Goal: Information Seeking & Learning: Learn about a topic

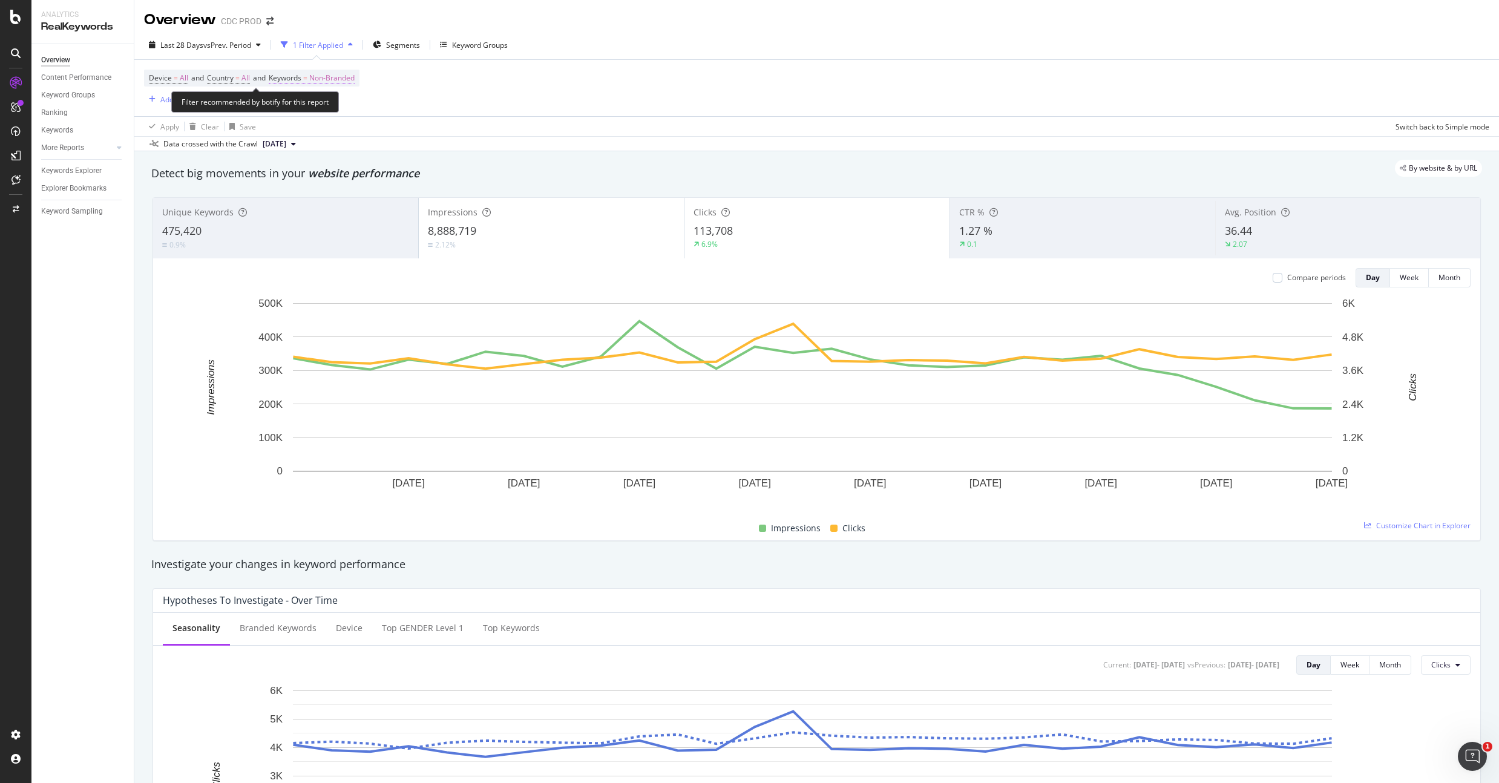
click at [344, 76] on span "Non-Branded" at bounding box center [331, 78] width 45 height 17
click at [316, 113] on div "Non-Branded" at bounding box center [318, 106] width 65 height 18
click at [311, 197] on span "All" at bounding box center [358, 201] width 123 height 11
click at [407, 128] on div "Apply" at bounding box center [410, 132] width 19 height 10
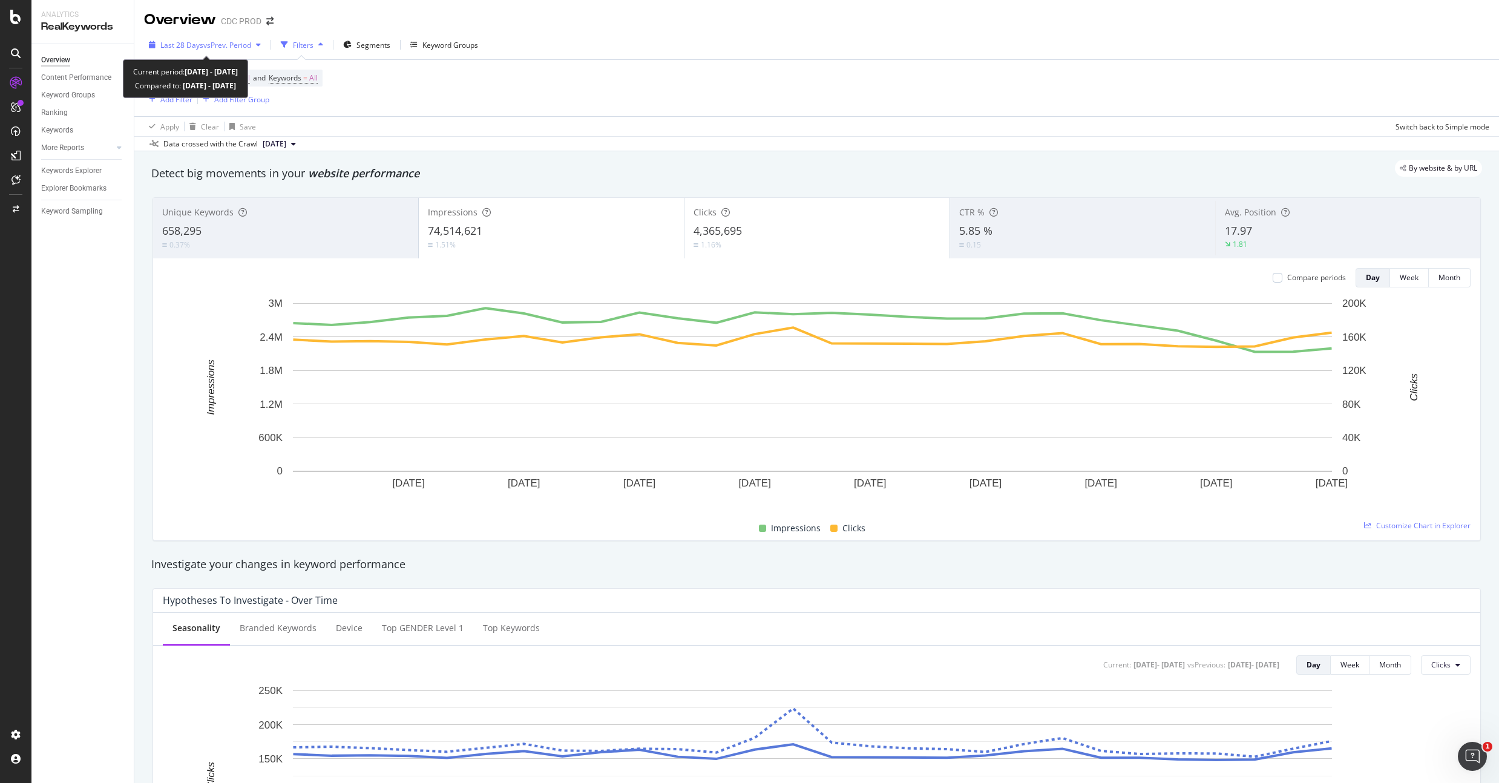
click at [220, 48] on span "vs Prev. Period" at bounding box center [227, 45] width 48 height 10
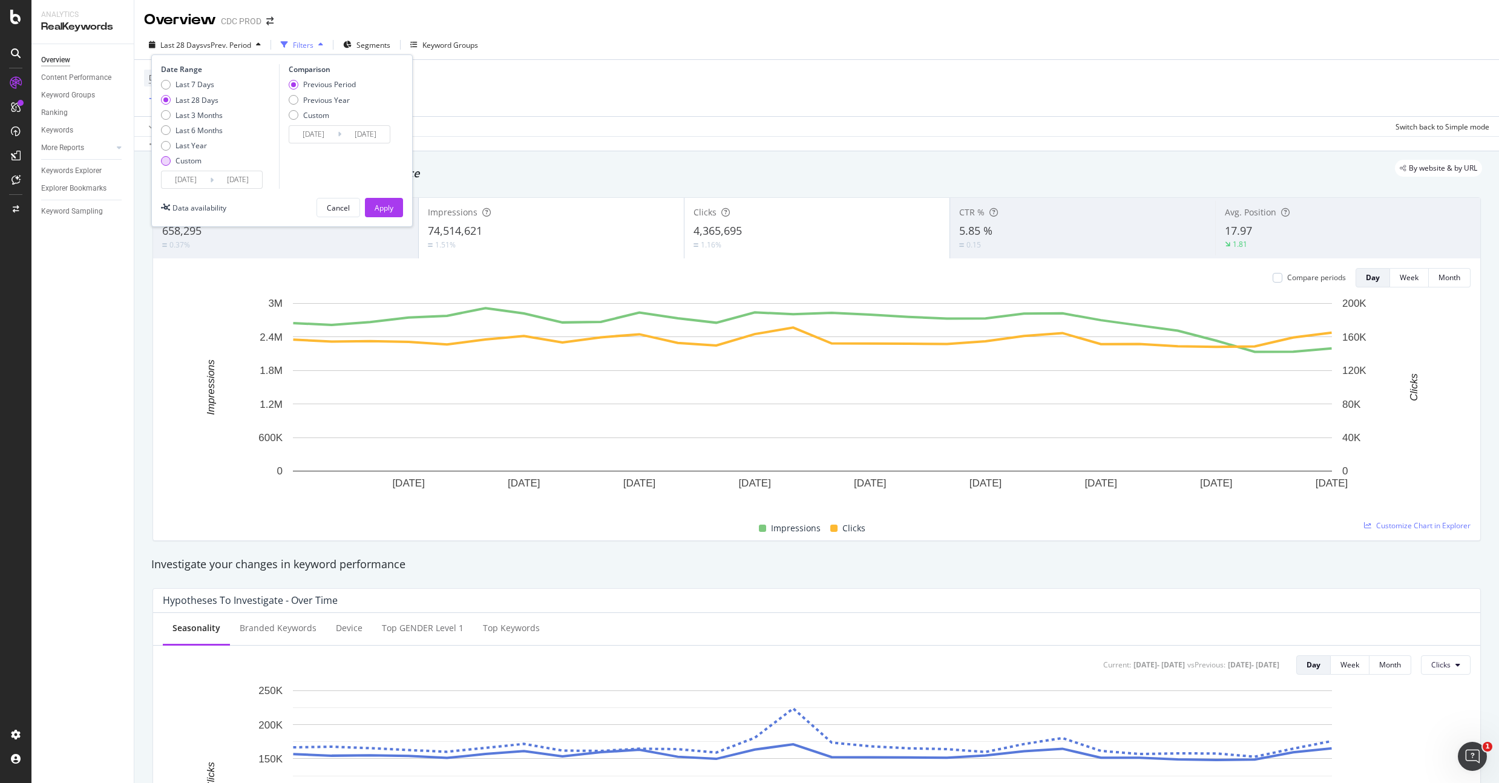
click at [186, 160] on div "Custom" at bounding box center [189, 161] width 26 height 10
click at [193, 178] on input "[DATE]" at bounding box center [186, 179] width 48 height 17
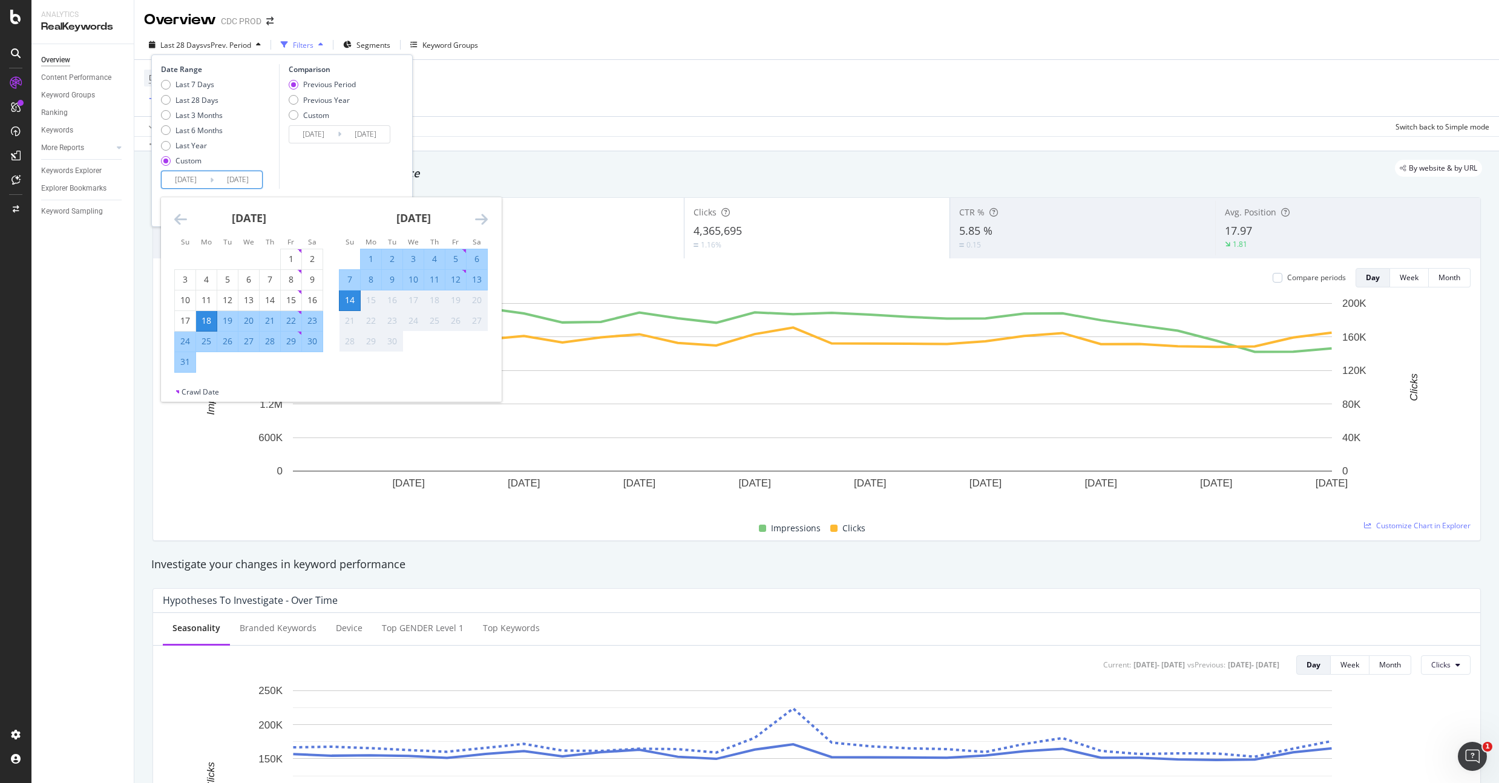
click at [174, 219] on icon "Move backward to switch to the previous month." at bounding box center [180, 219] width 13 height 15
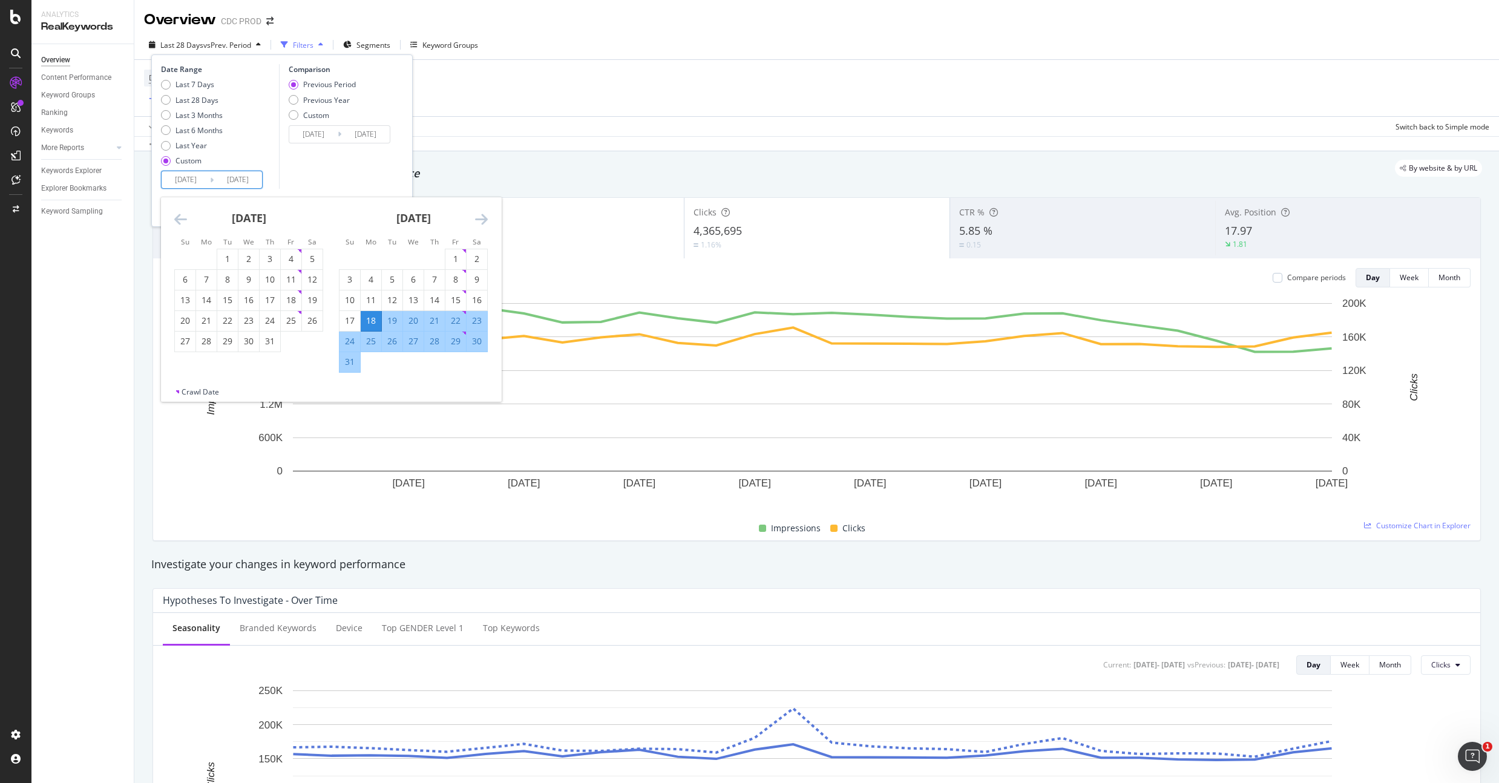
click at [174, 219] on icon "Move backward to switch to the previous month." at bounding box center [180, 219] width 13 height 15
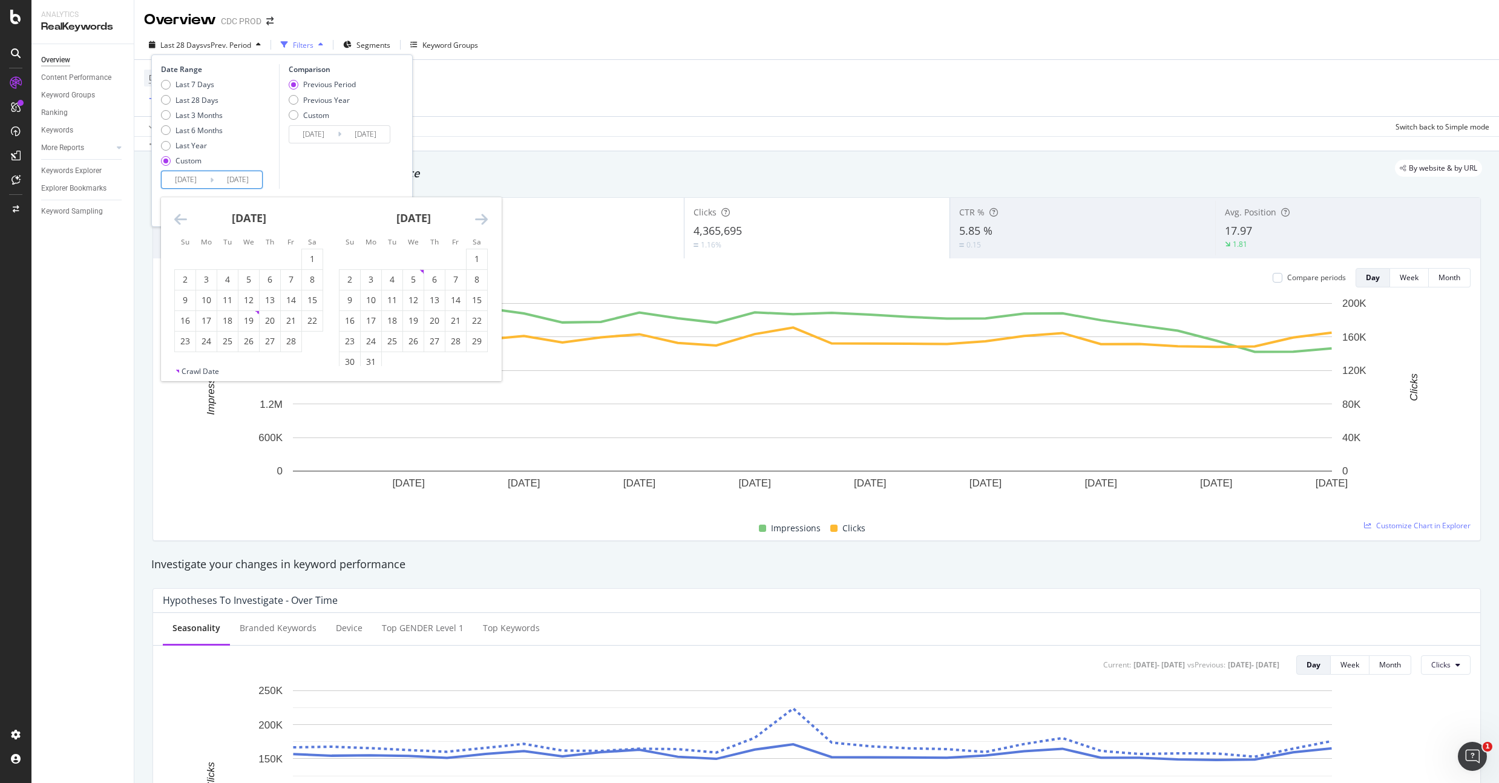
click at [174, 219] on icon "Move backward to switch to the previous month." at bounding box center [180, 219] width 13 height 15
click at [226, 258] on div "1" at bounding box center [227, 259] width 21 height 12
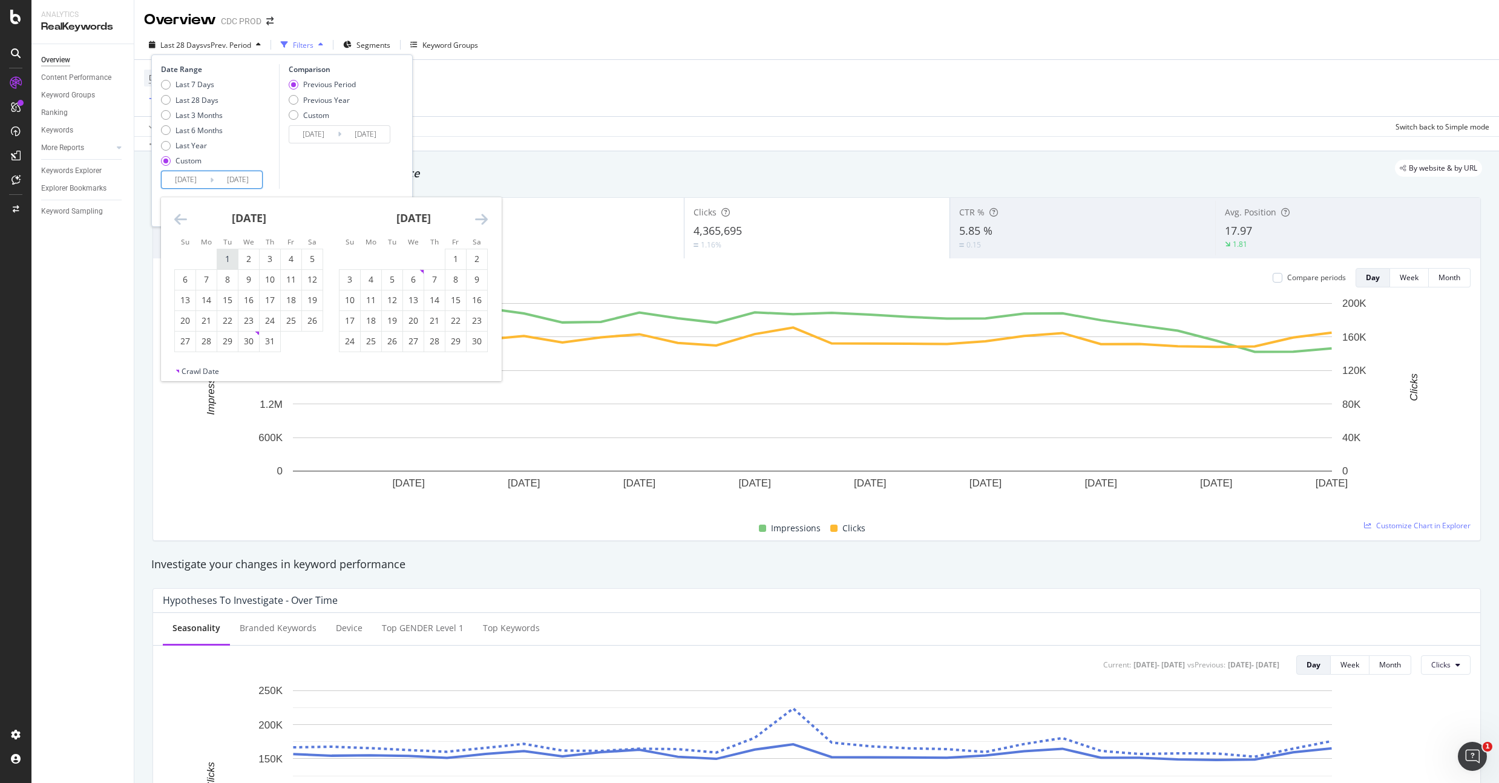
type input "[DATE]"
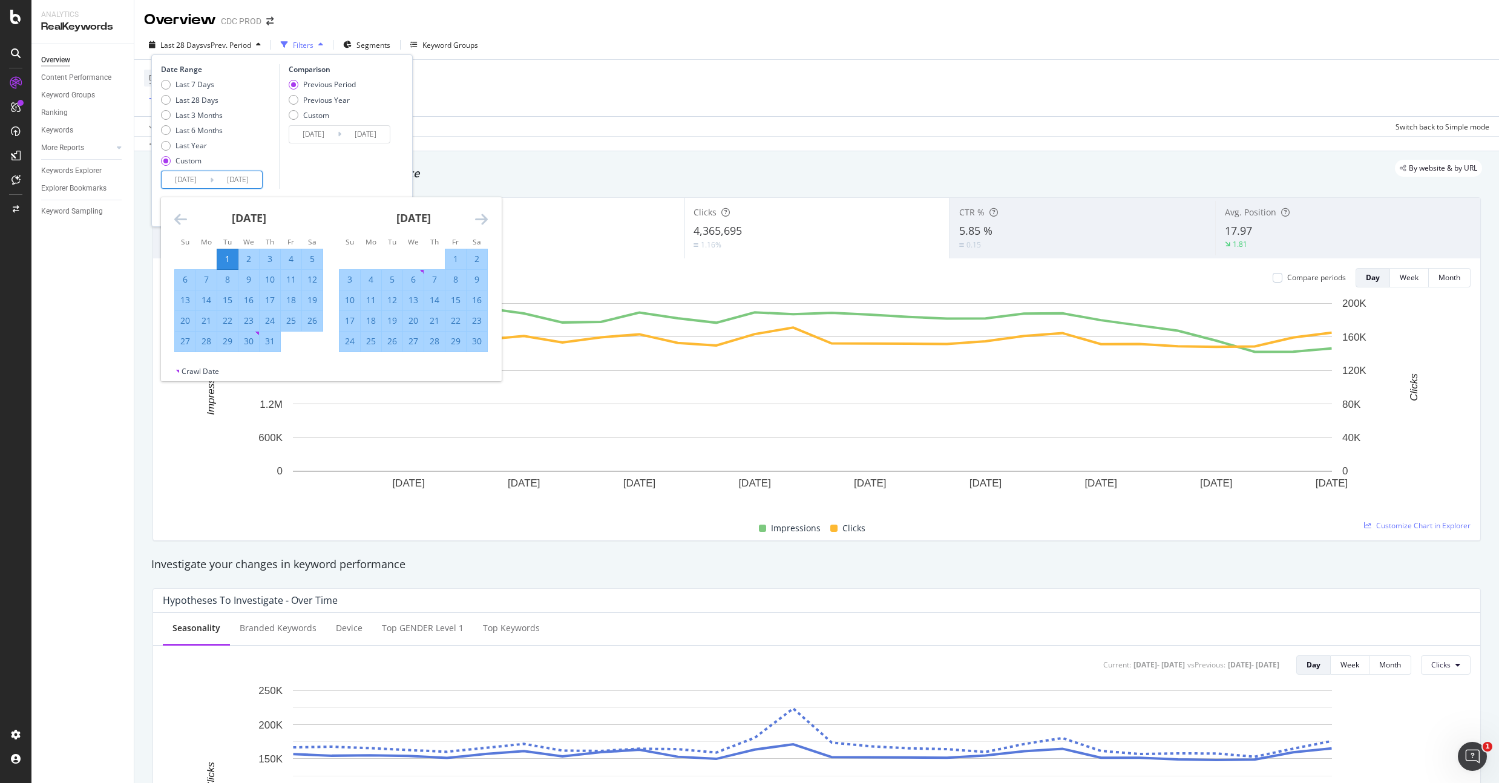
click at [487, 218] on icon "Move forward to switch to the next month." at bounding box center [481, 219] width 13 height 15
click at [485, 219] on icon "Move forward to switch to the next month." at bounding box center [481, 219] width 13 height 15
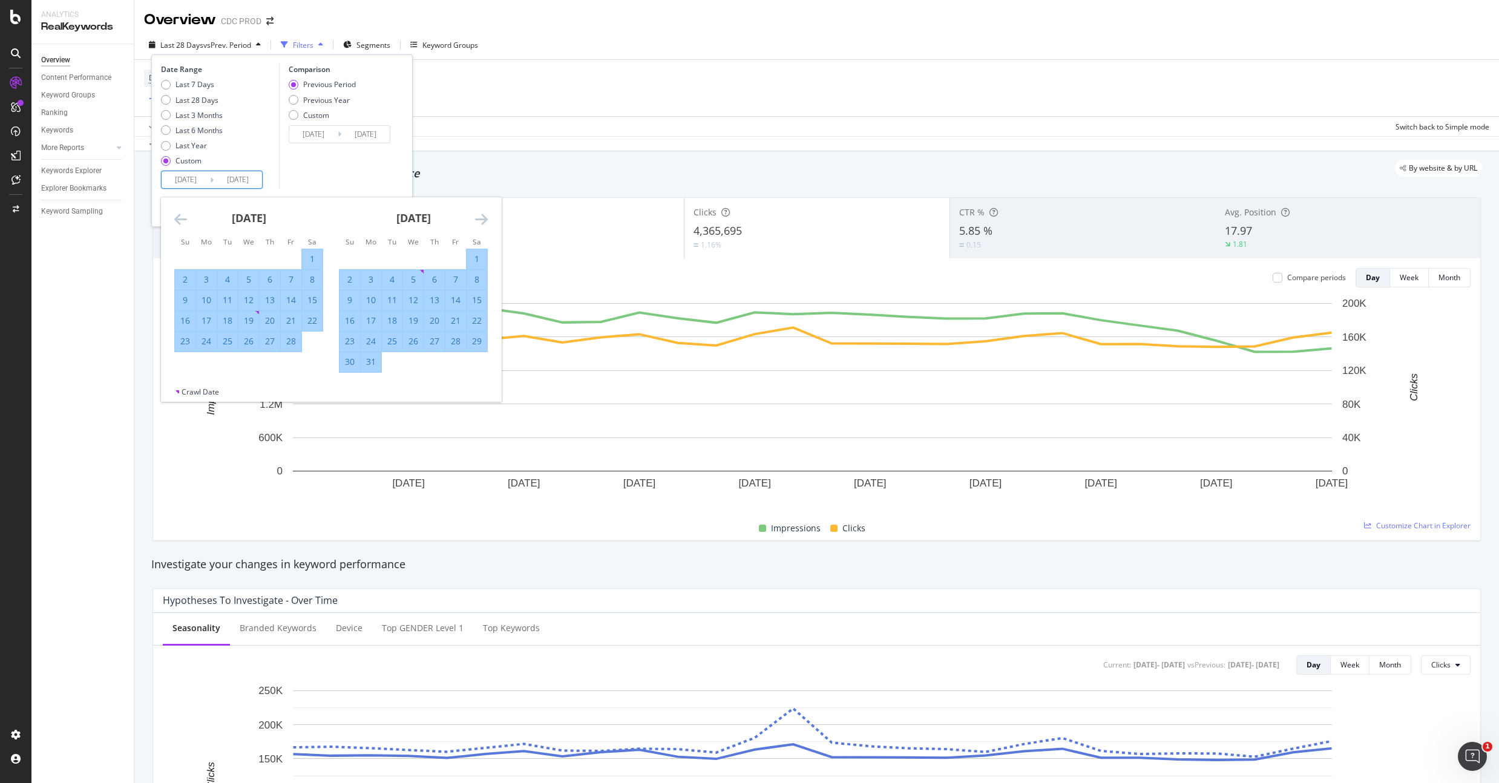
click at [485, 219] on icon "Move forward to switch to the next month." at bounding box center [481, 219] width 13 height 15
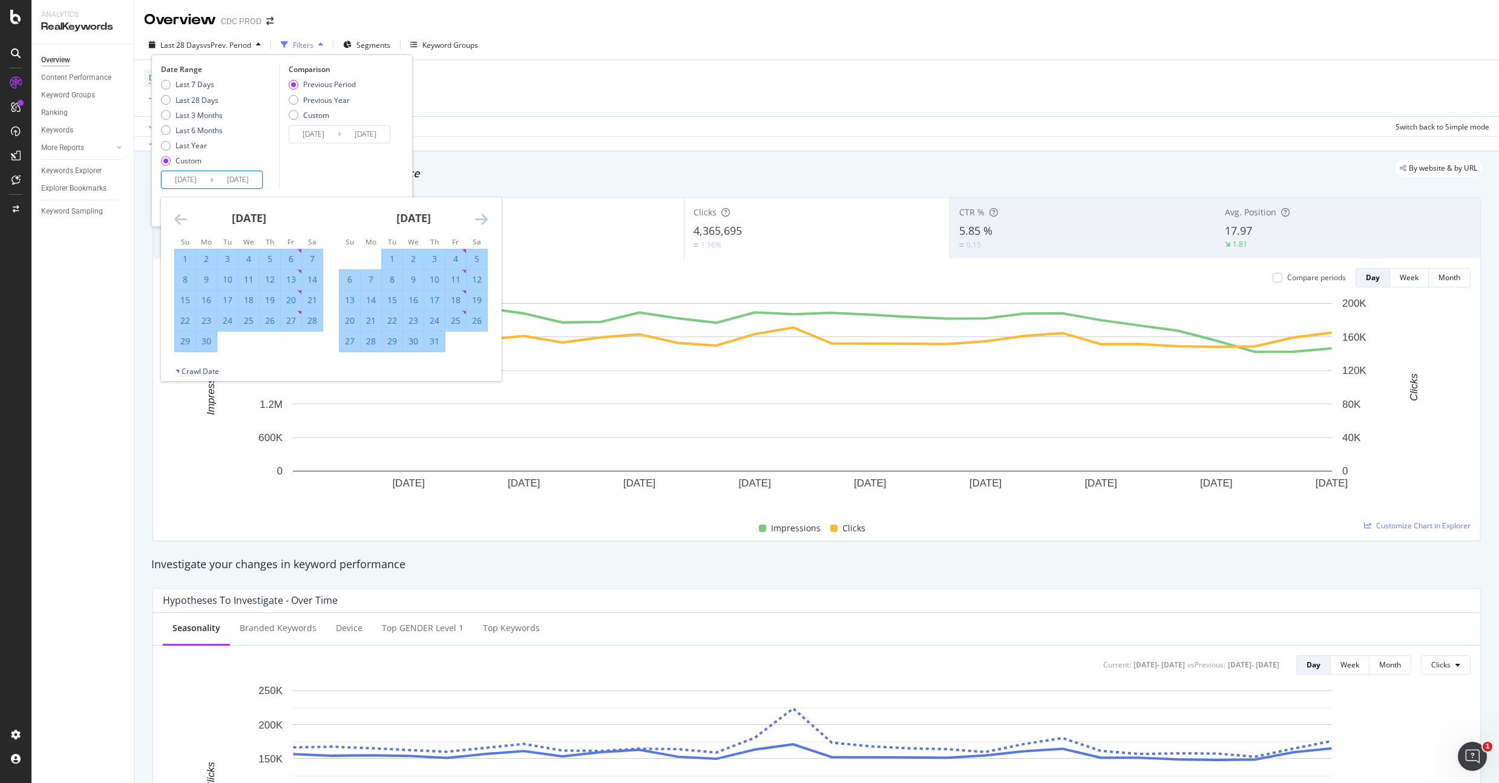
click at [485, 219] on icon "Move forward to switch to the next month." at bounding box center [481, 219] width 13 height 15
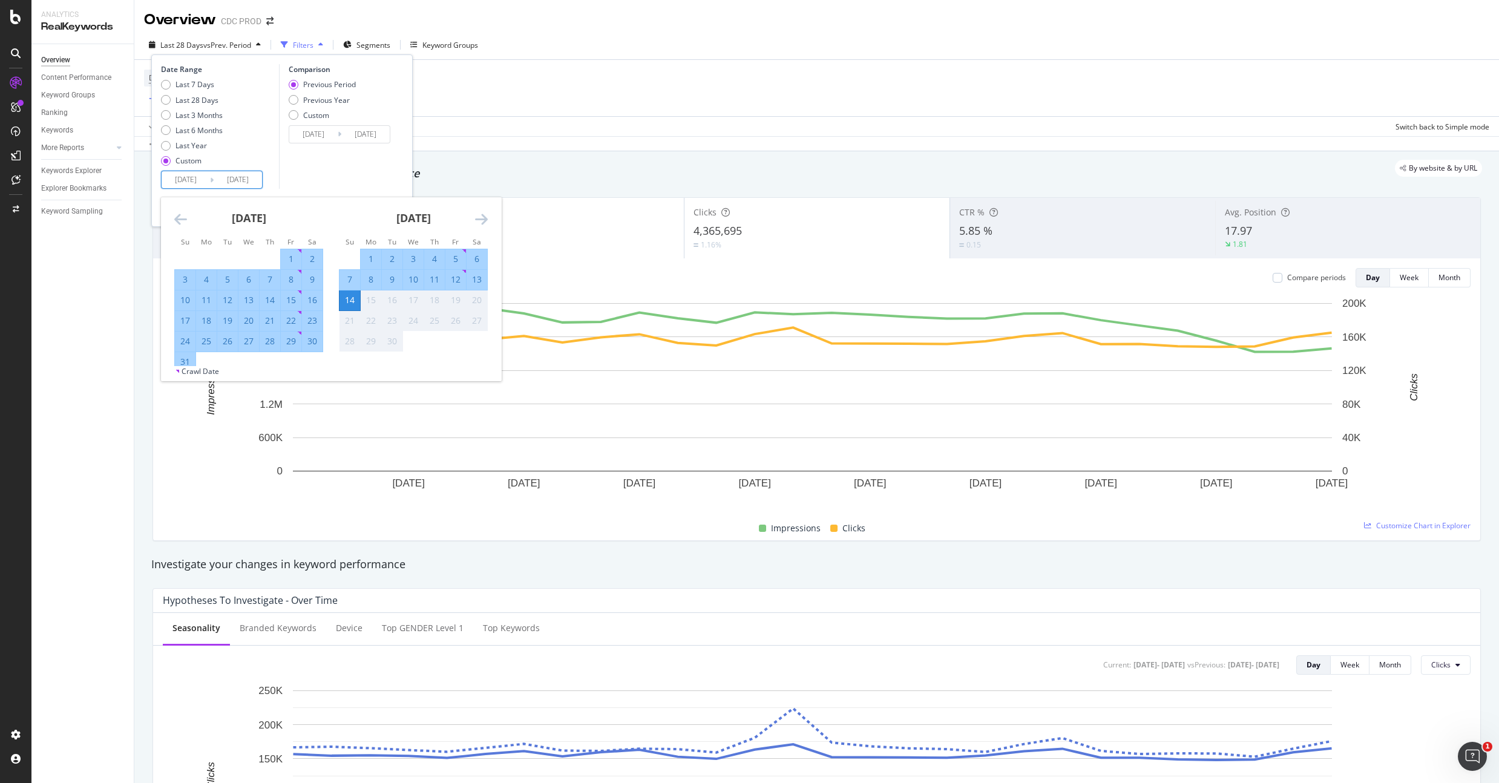
click at [485, 219] on icon "Move forward to switch to the next month." at bounding box center [481, 219] width 13 height 15
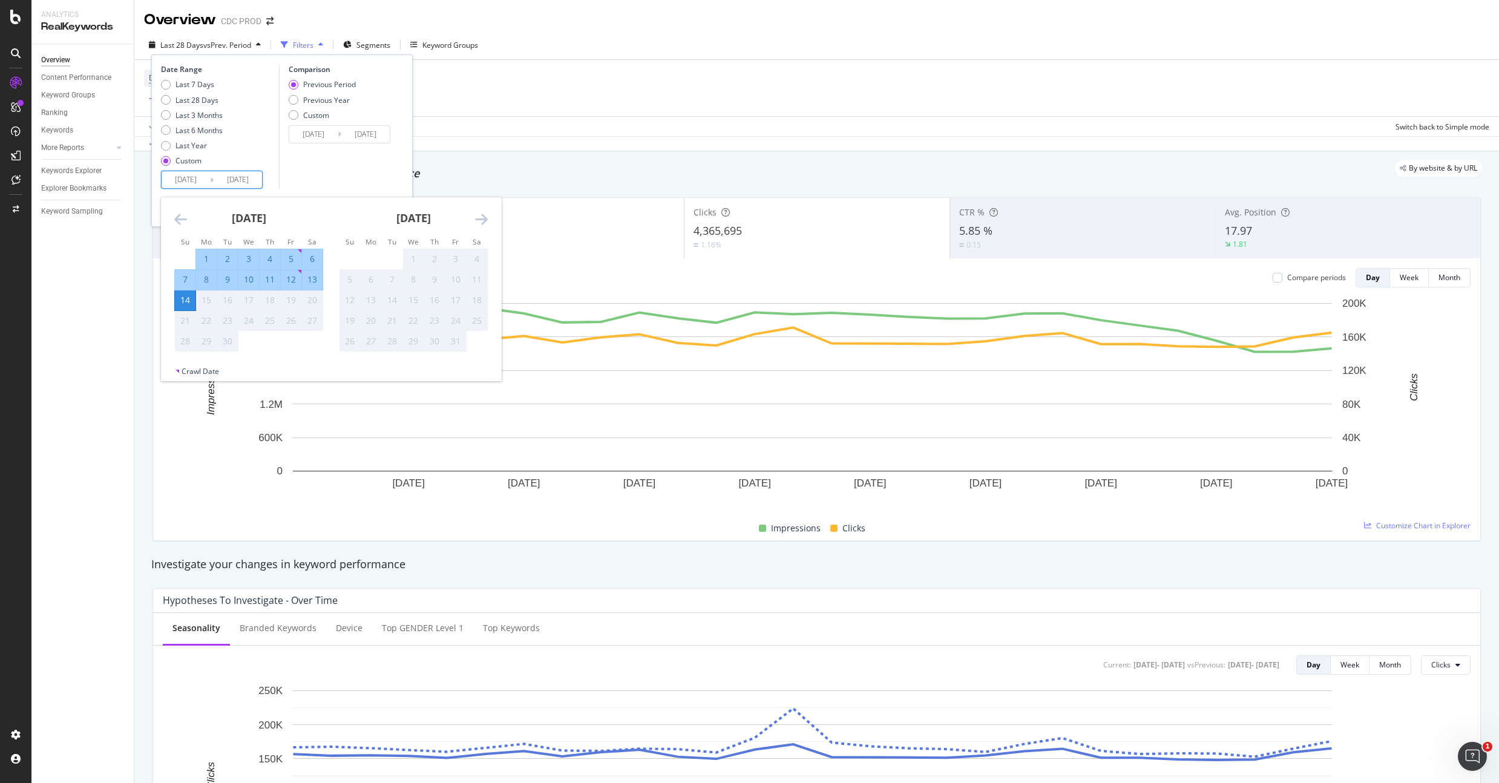
click at [183, 295] on div "14" at bounding box center [185, 300] width 21 height 12
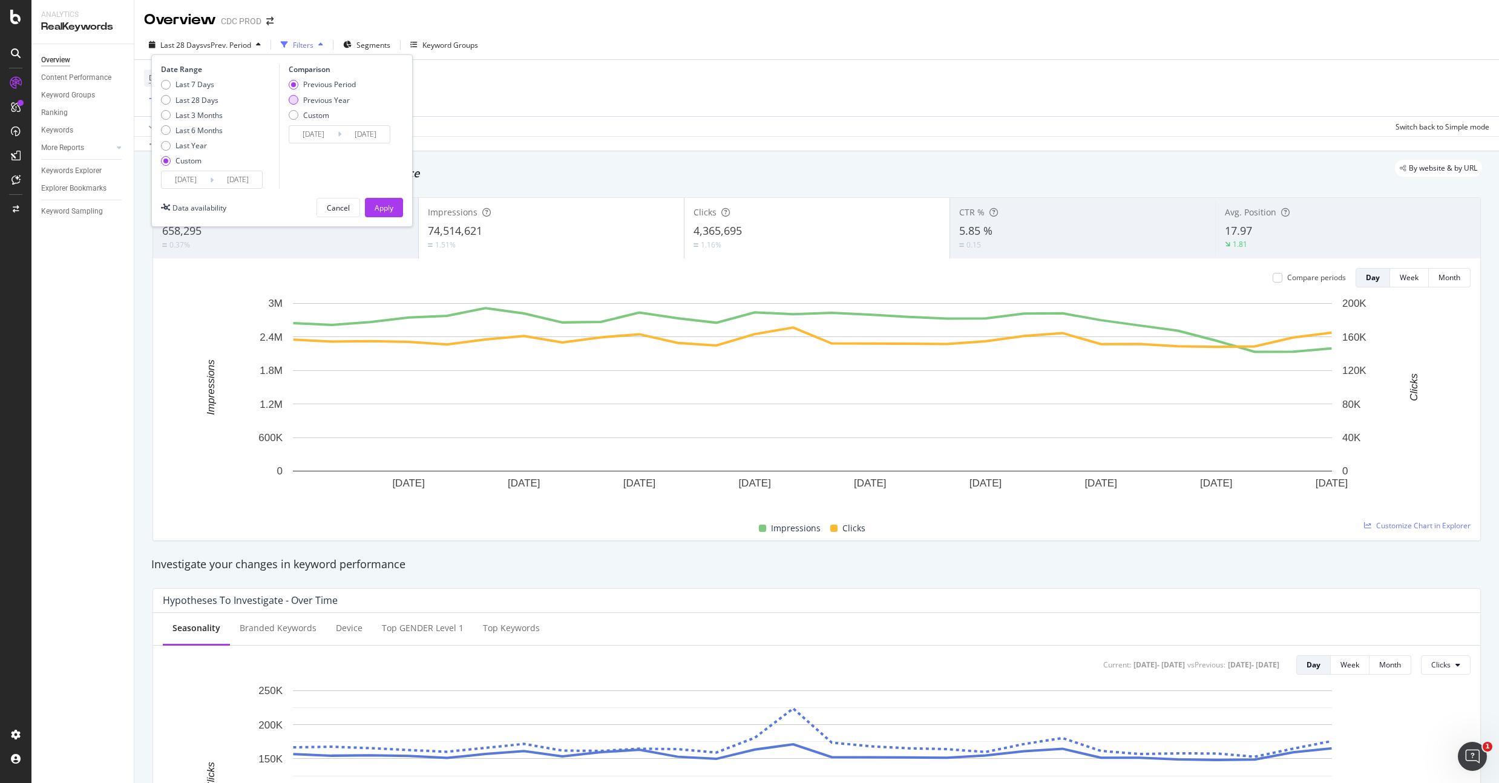
click at [332, 97] on div "Previous Year" at bounding box center [326, 100] width 47 height 10
type input "[DATE]"
click at [391, 203] on div "Apply" at bounding box center [384, 208] width 19 height 10
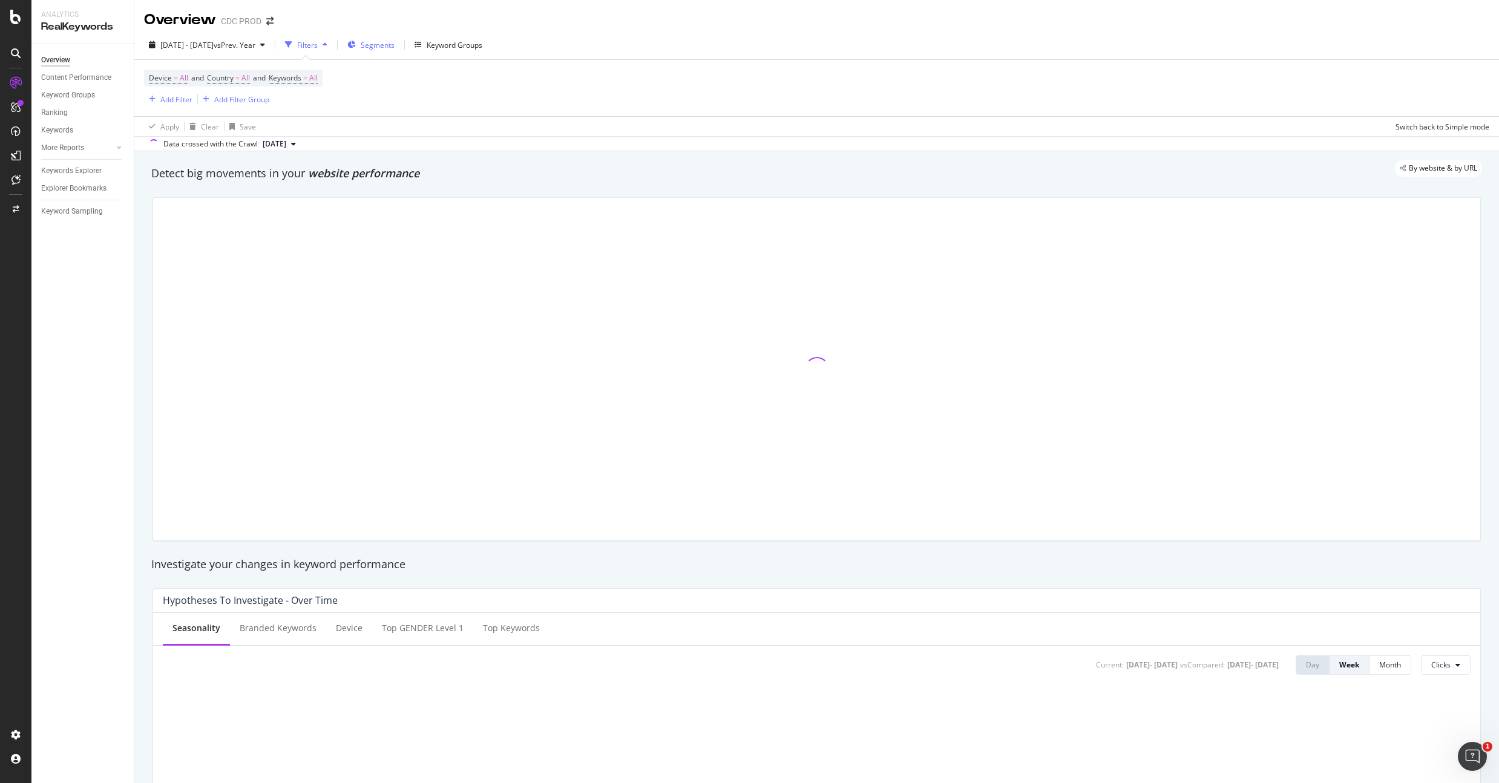
click at [395, 45] on span "Segments" at bounding box center [378, 45] width 34 height 10
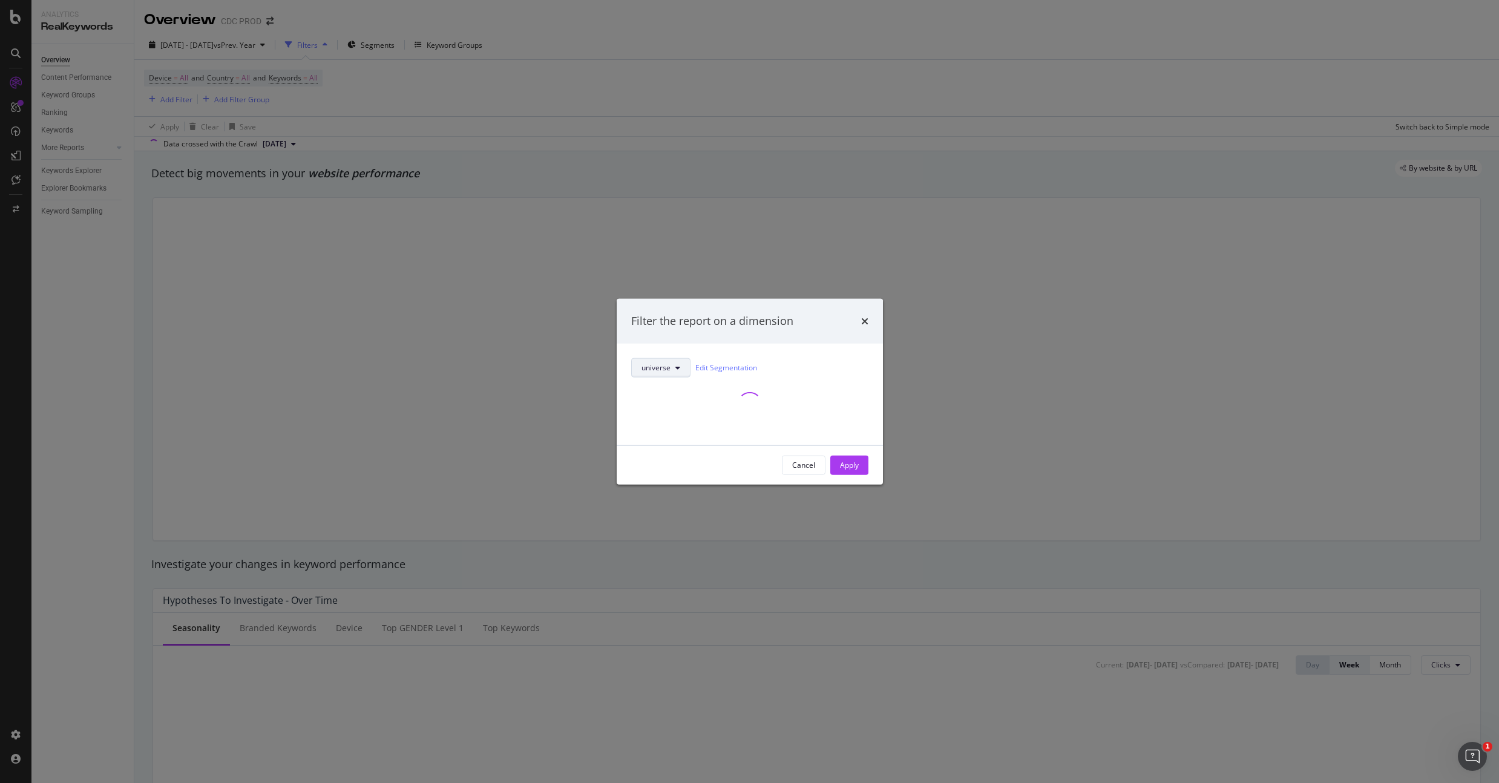
click at [671, 363] on button "universe" at bounding box center [660, 367] width 59 height 19
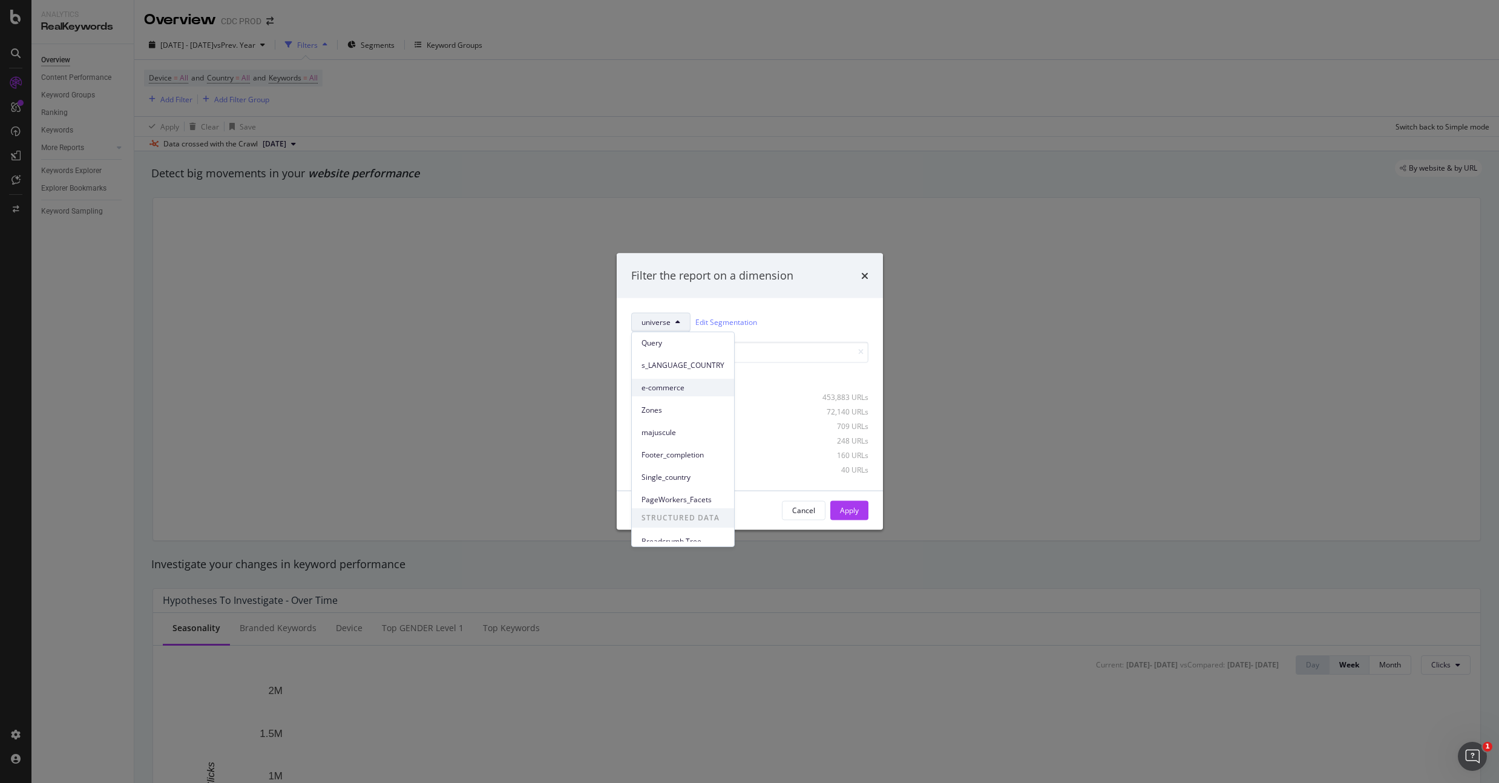
scroll to position [165, 0]
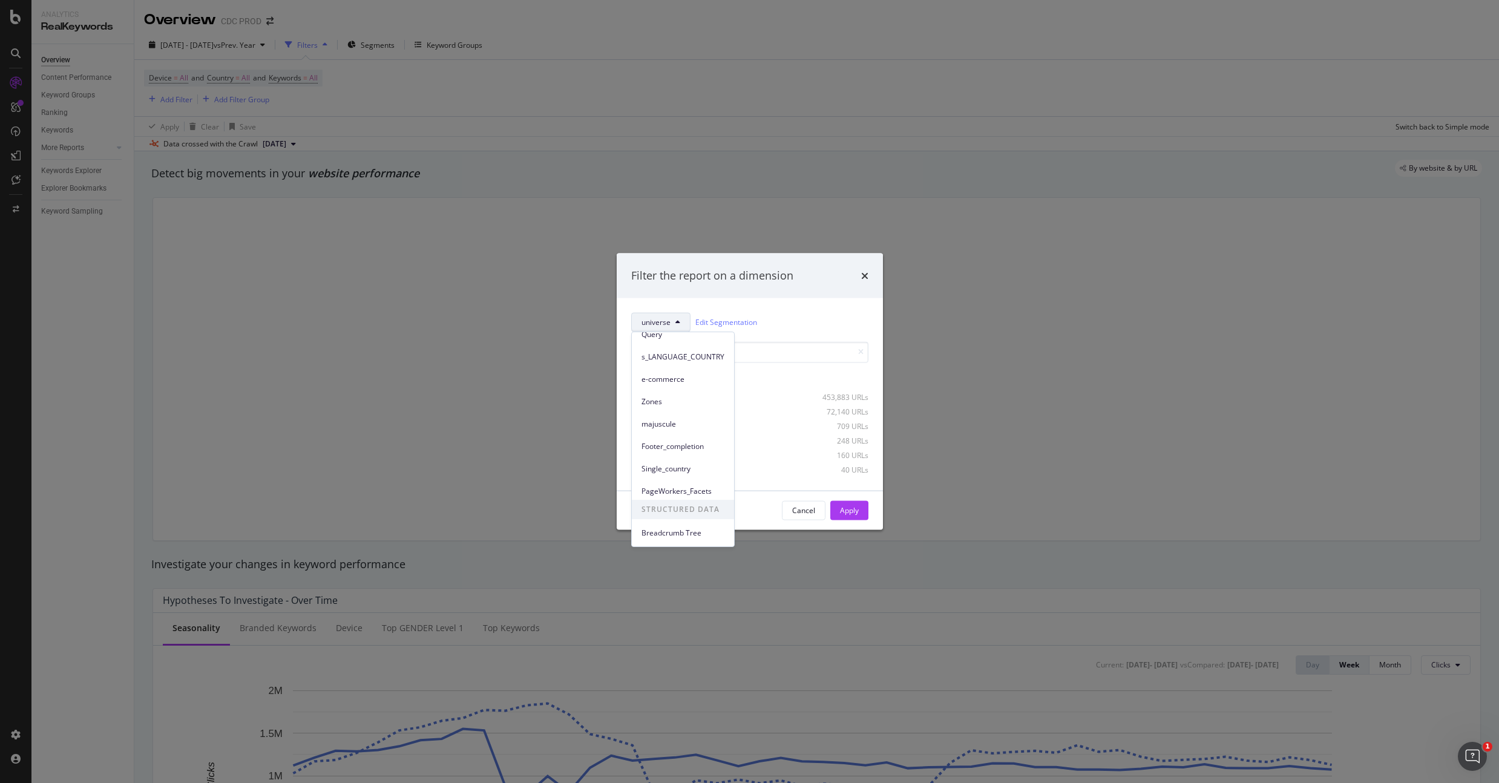
click at [812, 304] on div "universe Edit Segmentation Select all data available Fashion 453,883 URLs Beaut…" at bounding box center [750, 394] width 266 height 192
drag, startPoint x: 662, startPoint y: 395, endPoint x: 708, endPoint y: 407, distance: 47.4
click at [662, 395] on div "Fashion 453,883 URLs" at bounding box center [760, 397] width 215 height 10
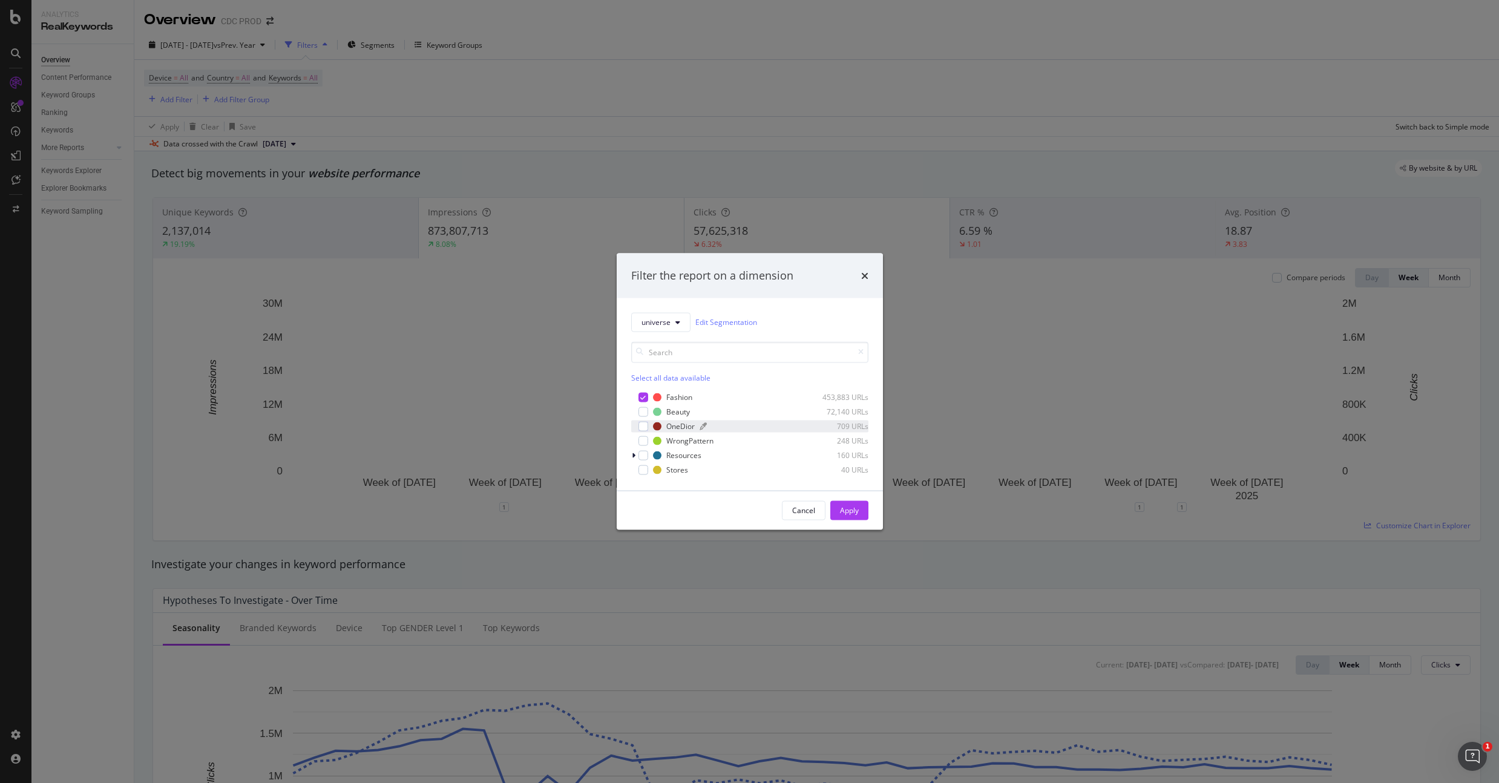
click at [676, 428] on div "OneDior" at bounding box center [680, 426] width 28 height 10
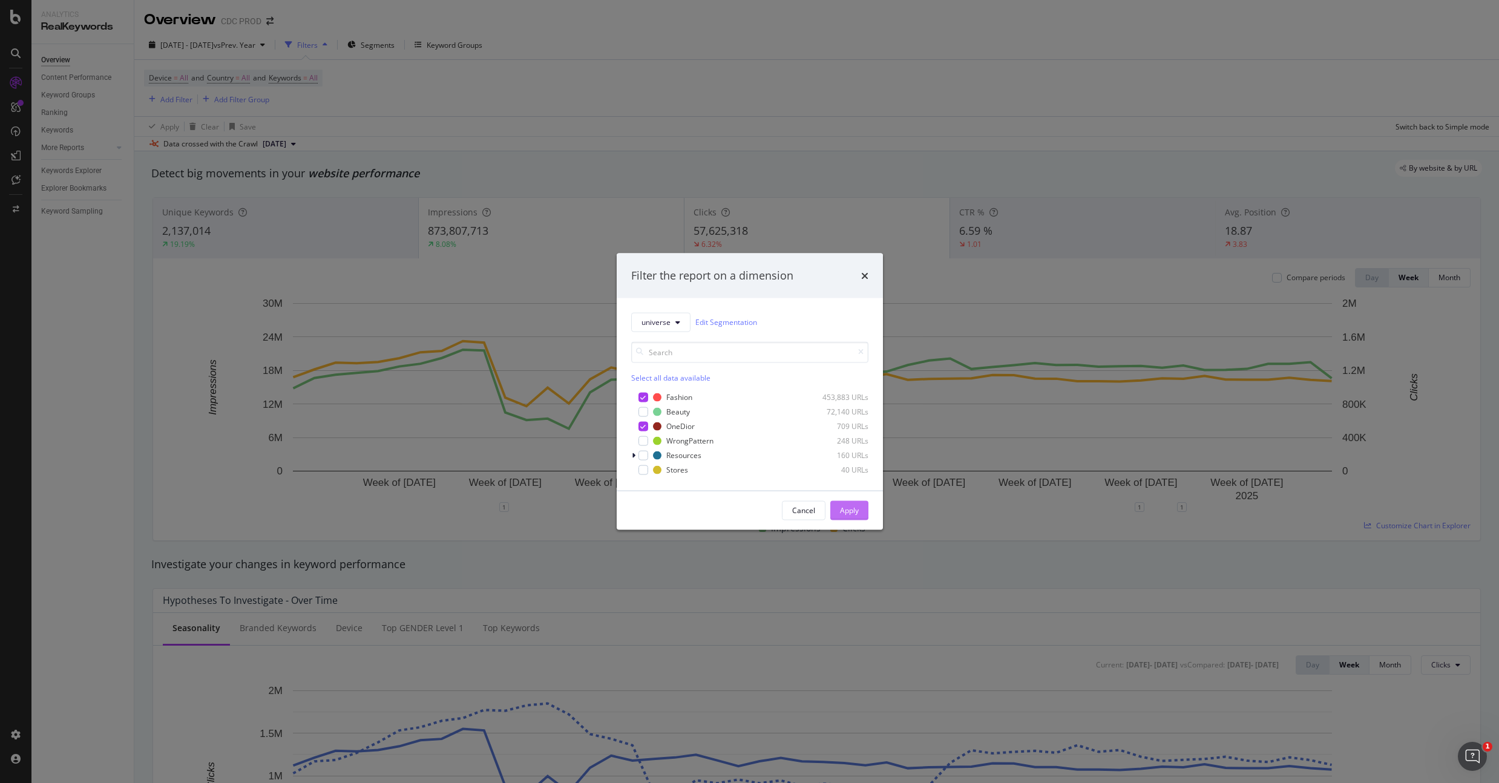
click at [847, 508] on div "Apply" at bounding box center [849, 510] width 19 height 10
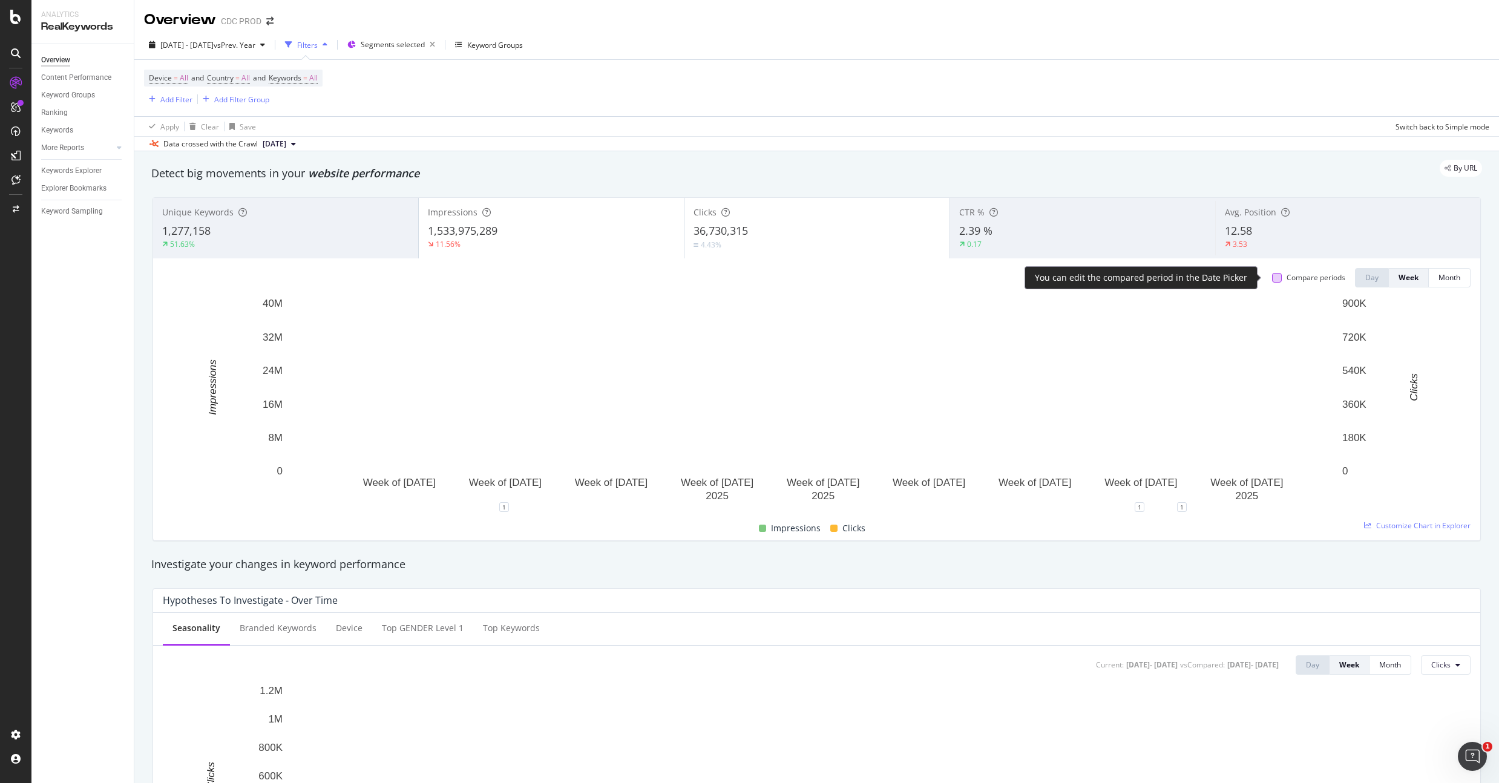
click at [1272, 277] on div at bounding box center [1277, 278] width 10 height 10
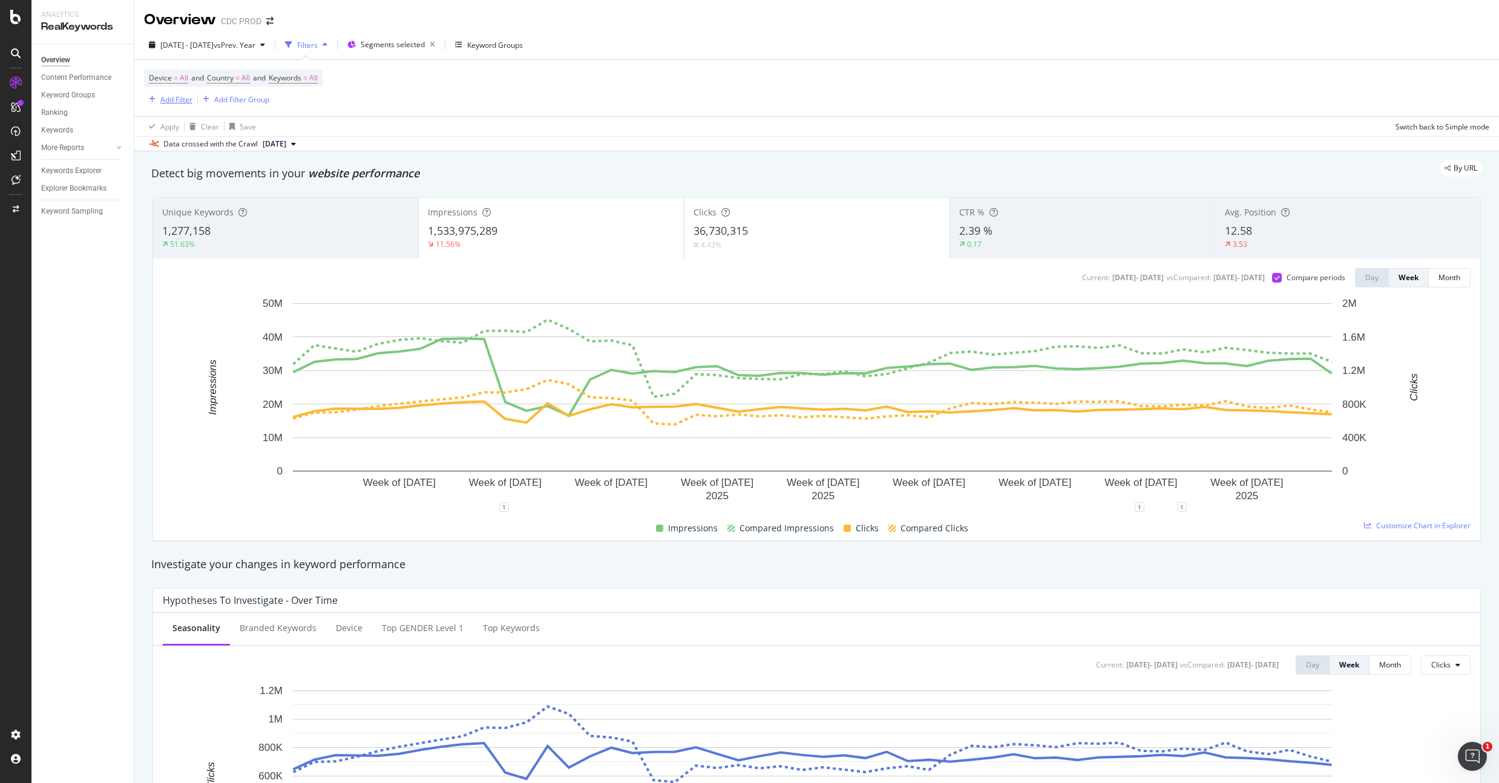
click at [172, 97] on div "Add Filter" at bounding box center [176, 99] width 32 height 10
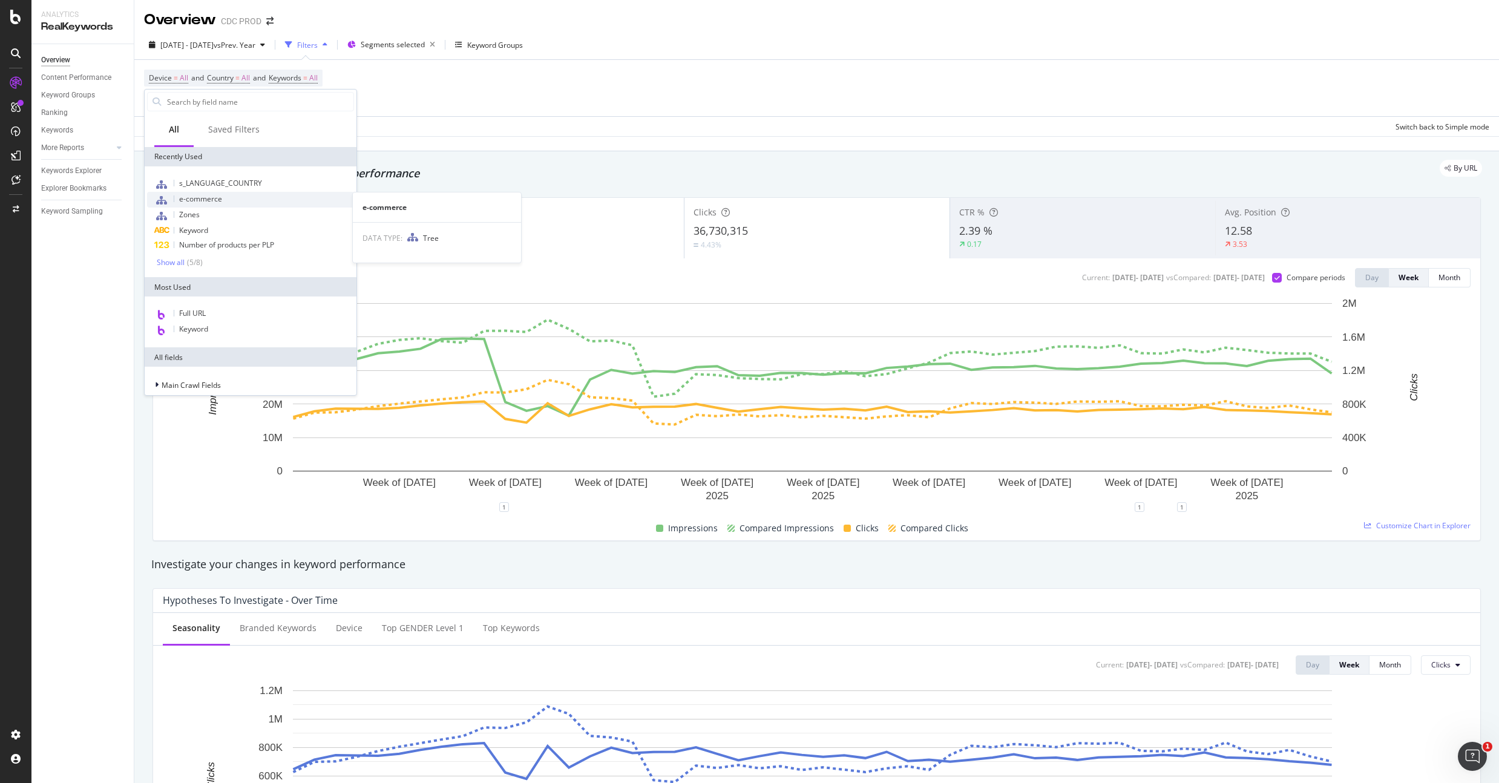
click at [206, 195] on span "e-commerce" at bounding box center [200, 199] width 43 height 10
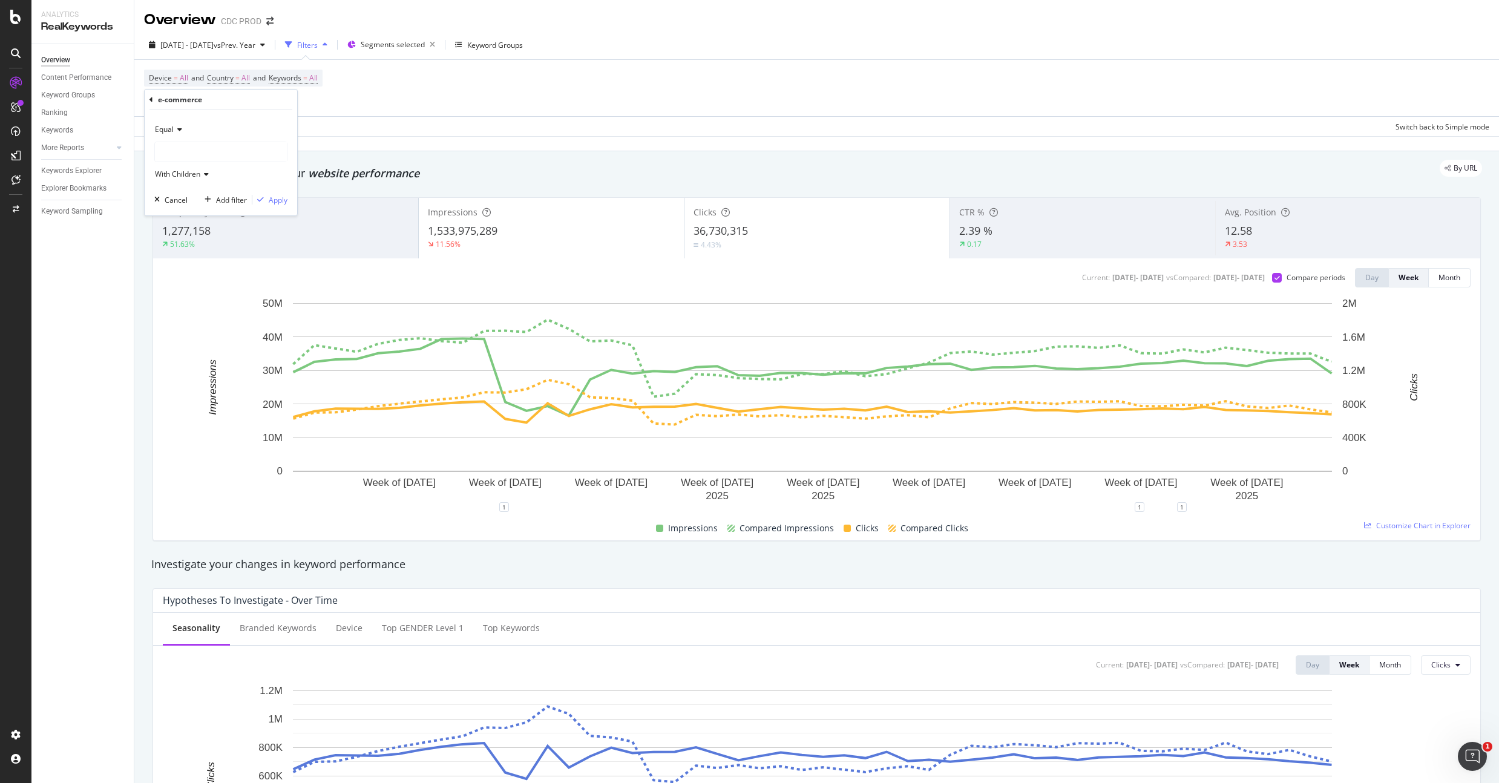
click at [202, 151] on div at bounding box center [221, 151] width 132 height 19
click at [231, 174] on span "478,222 URLS" at bounding box center [236, 177] width 50 height 10
click at [279, 200] on div "Apply" at bounding box center [278, 200] width 19 height 10
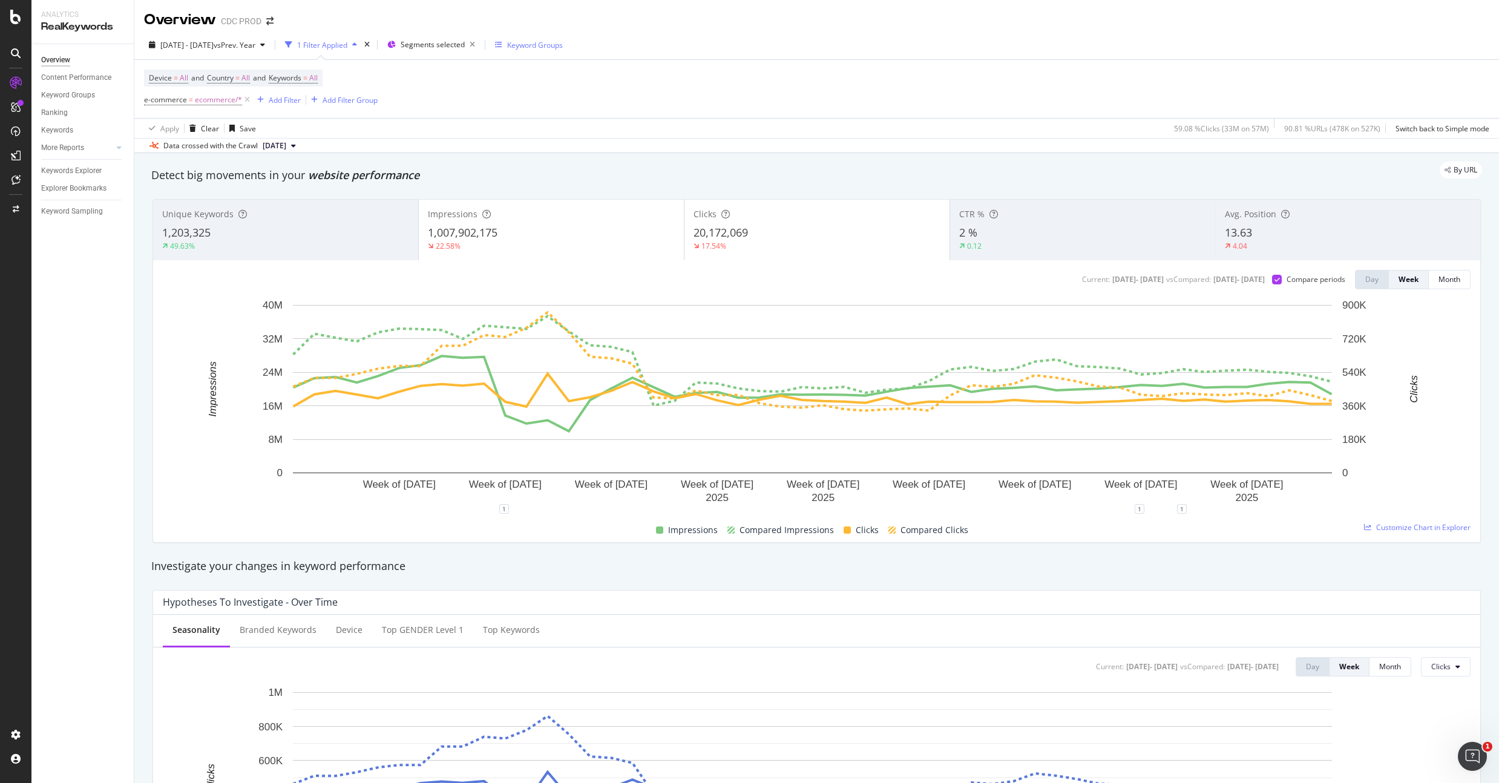
click at [563, 45] on div "Keyword Groups" at bounding box center [535, 45] width 56 height 10
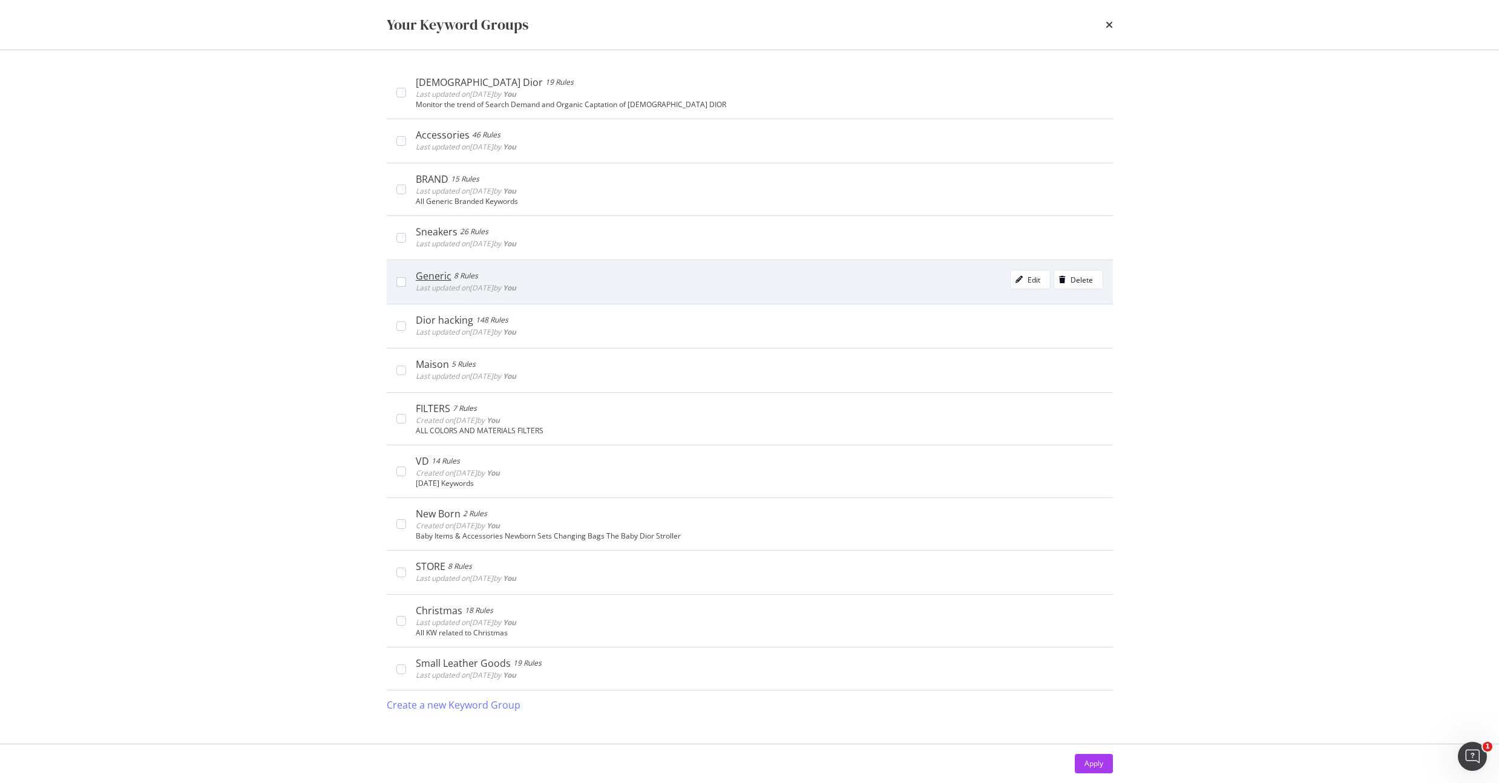
scroll to position [239, 0]
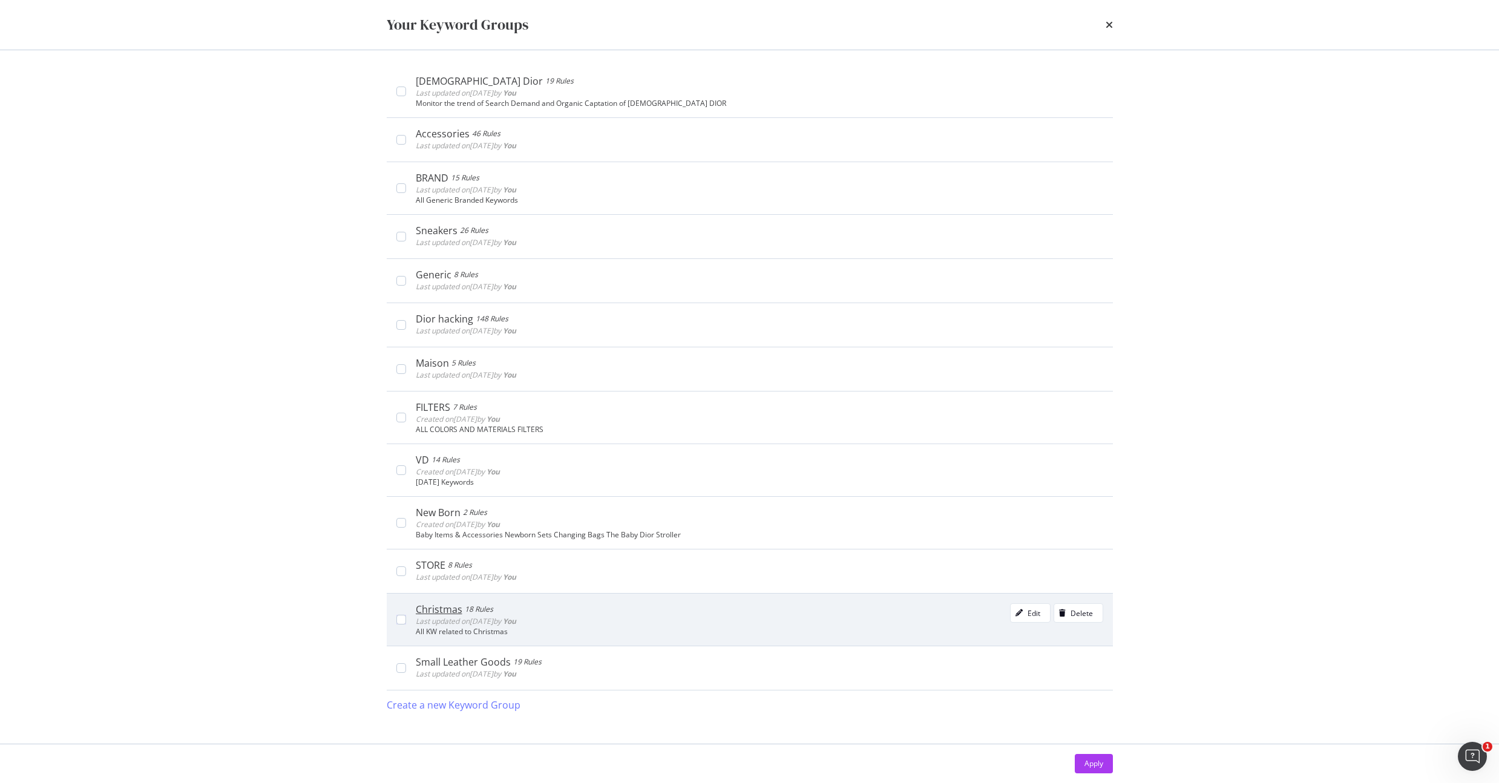
click at [406, 620] on div "Christmas 18 Rules Last updated on [DATE] by You Edit Delete All KW related to …" at bounding box center [754, 619] width 697 height 33
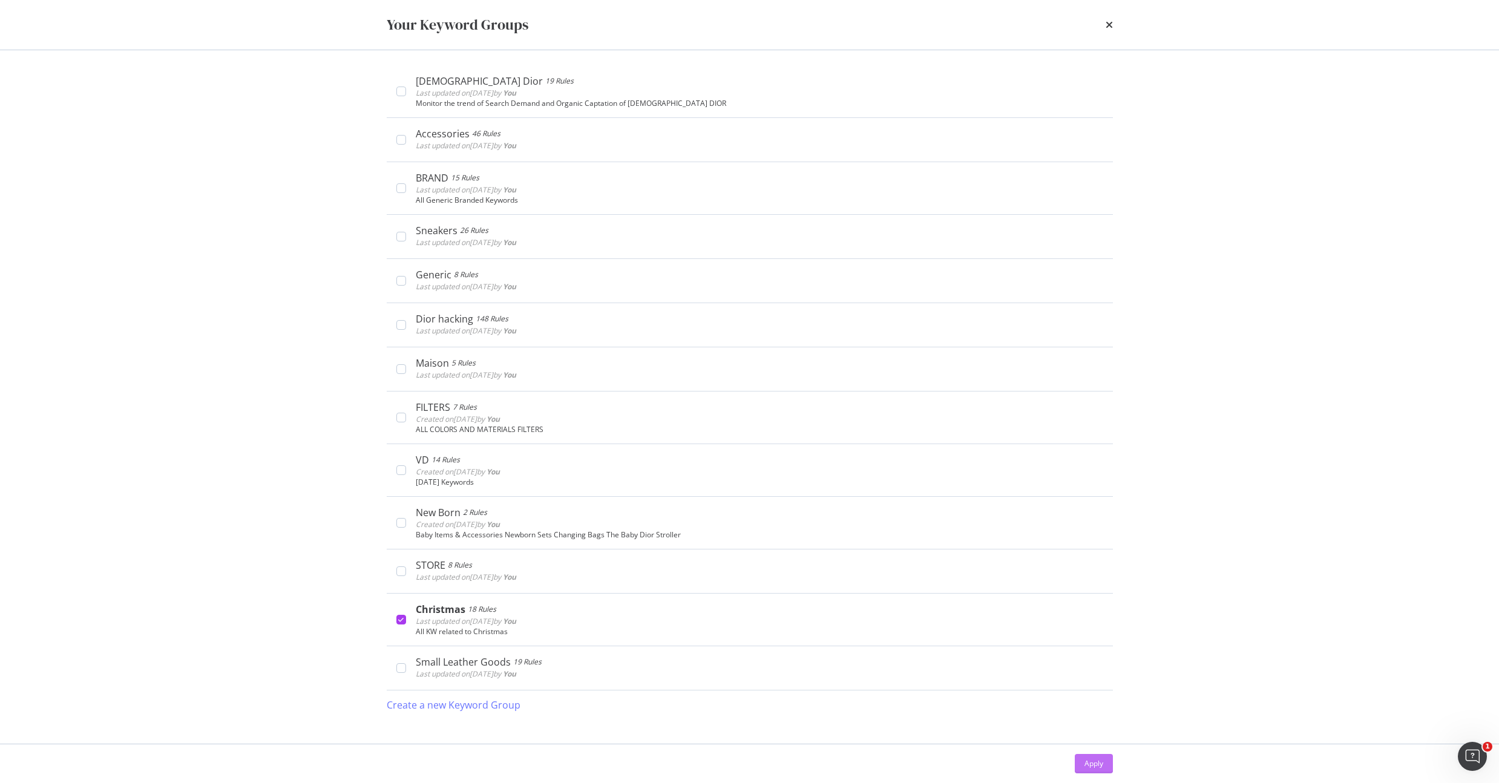
click at [1096, 764] on div "Apply" at bounding box center [1094, 763] width 19 height 10
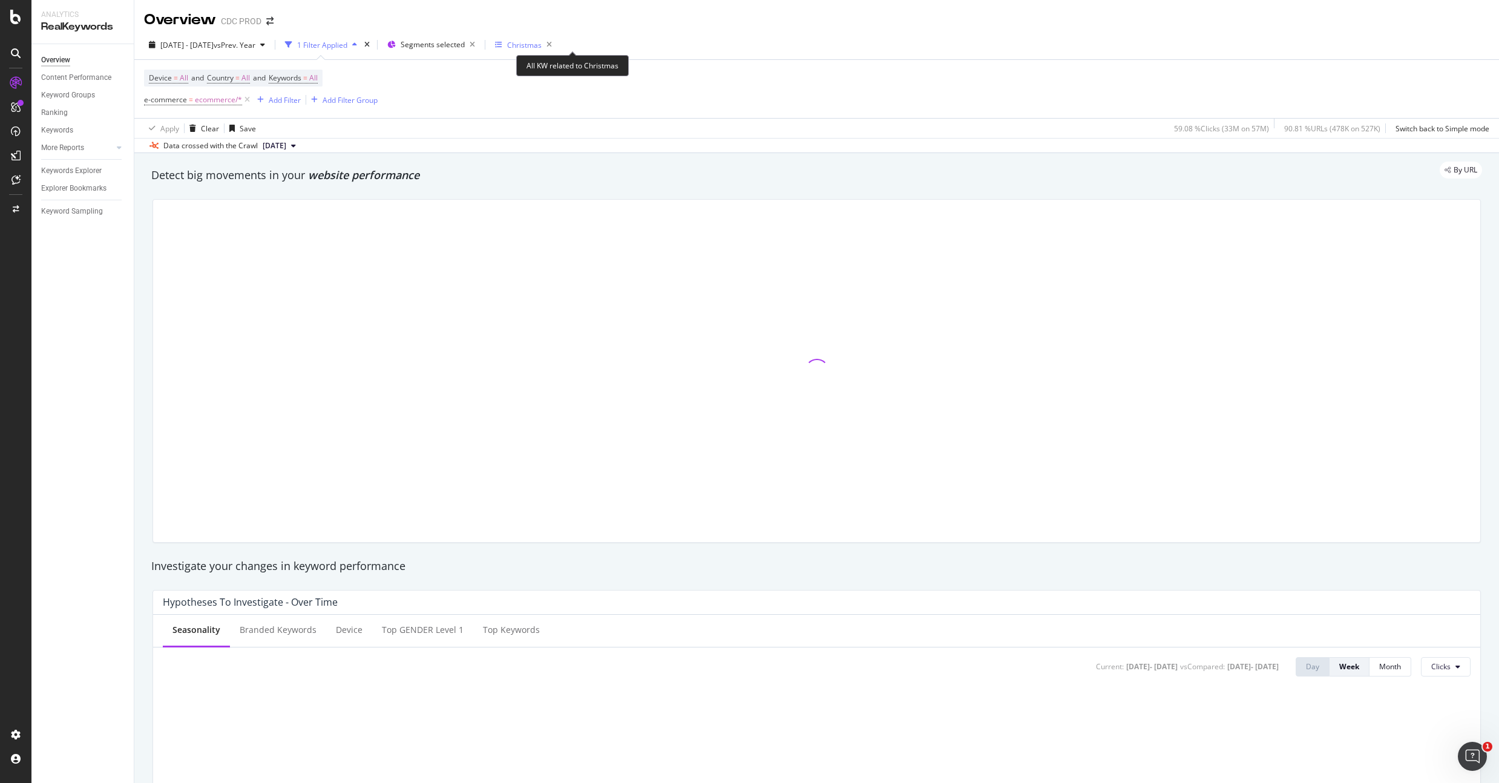
click at [542, 41] on div "Christmas" at bounding box center [524, 45] width 35 height 10
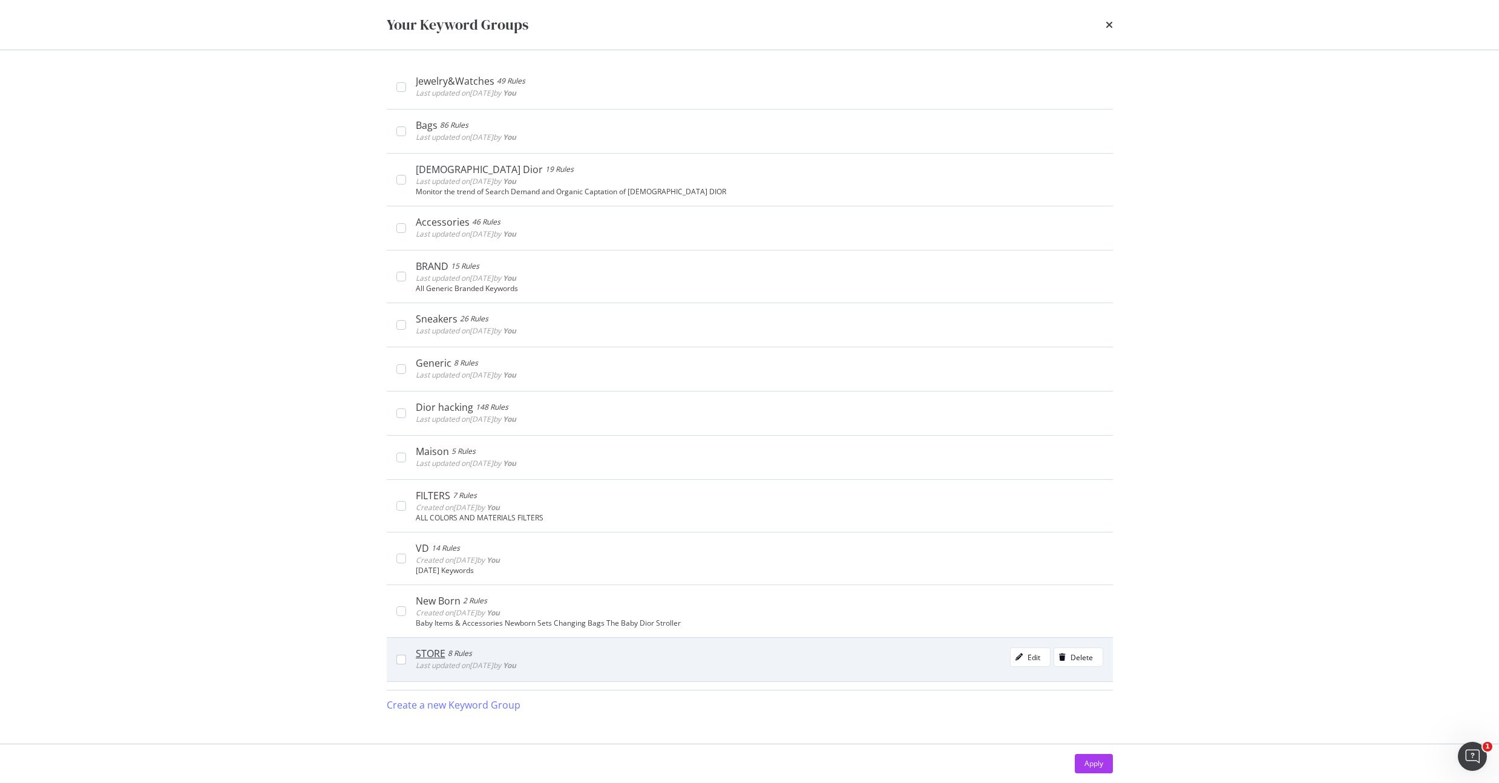
scroll to position [239, 0]
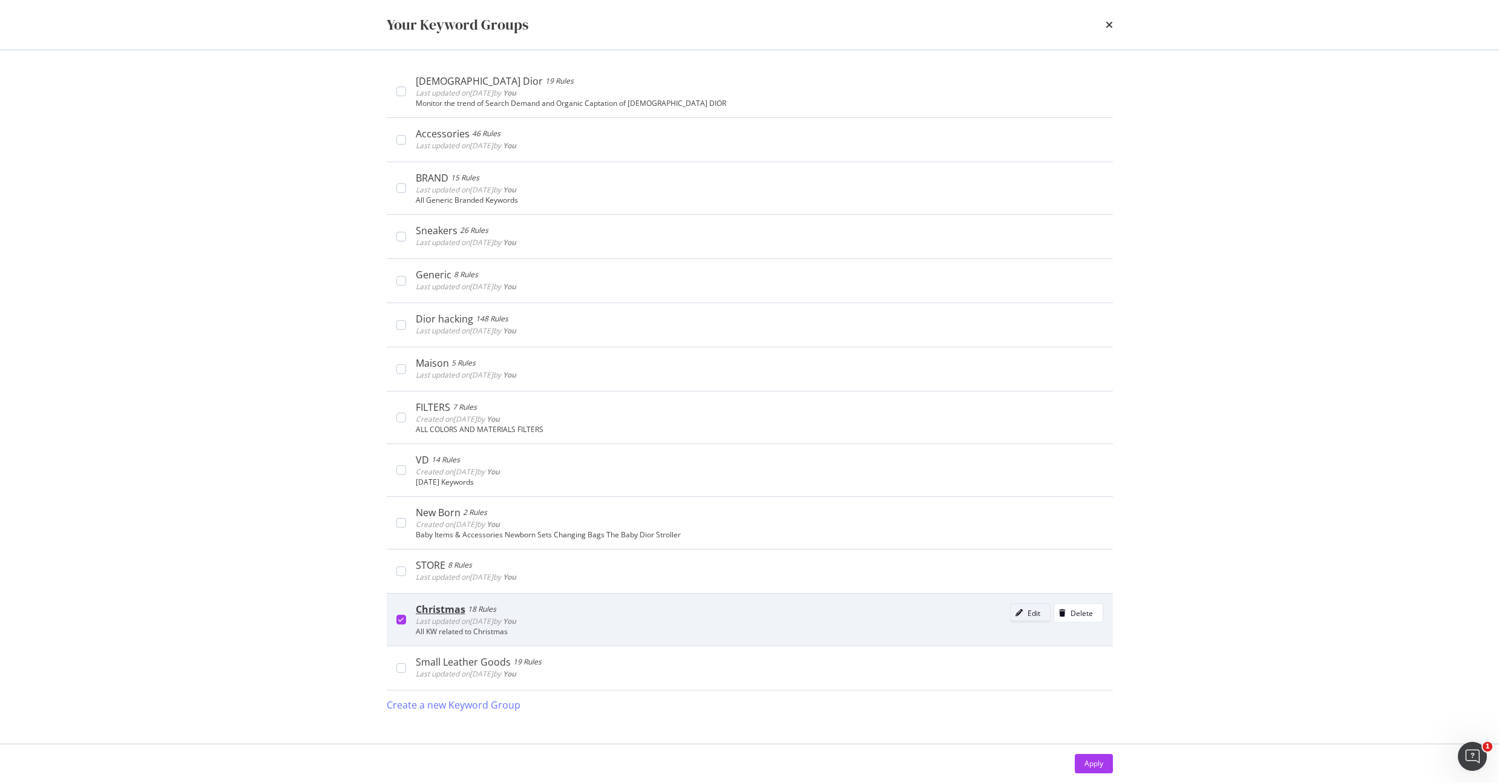
click at [1028, 616] on div "Edit" at bounding box center [1034, 613] width 13 height 10
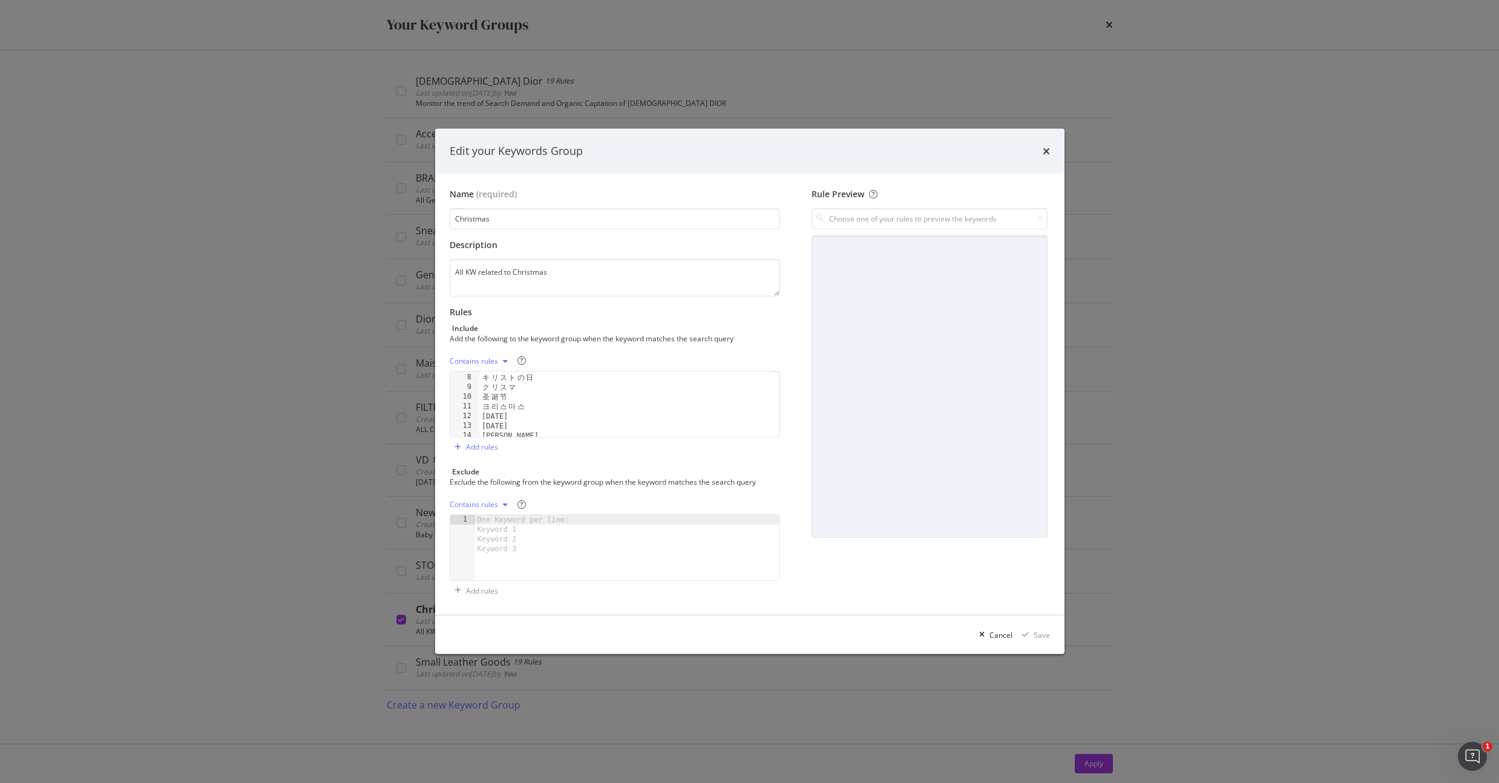
scroll to position [109, 0]
type textarea "рождественский"
click at [562, 430] on div "[DATE] [DATE][PERSON_NAME] natalício [DATE] рождество рождественский" at bounding box center [625, 411] width 292 height 85
type textarea "xmas"
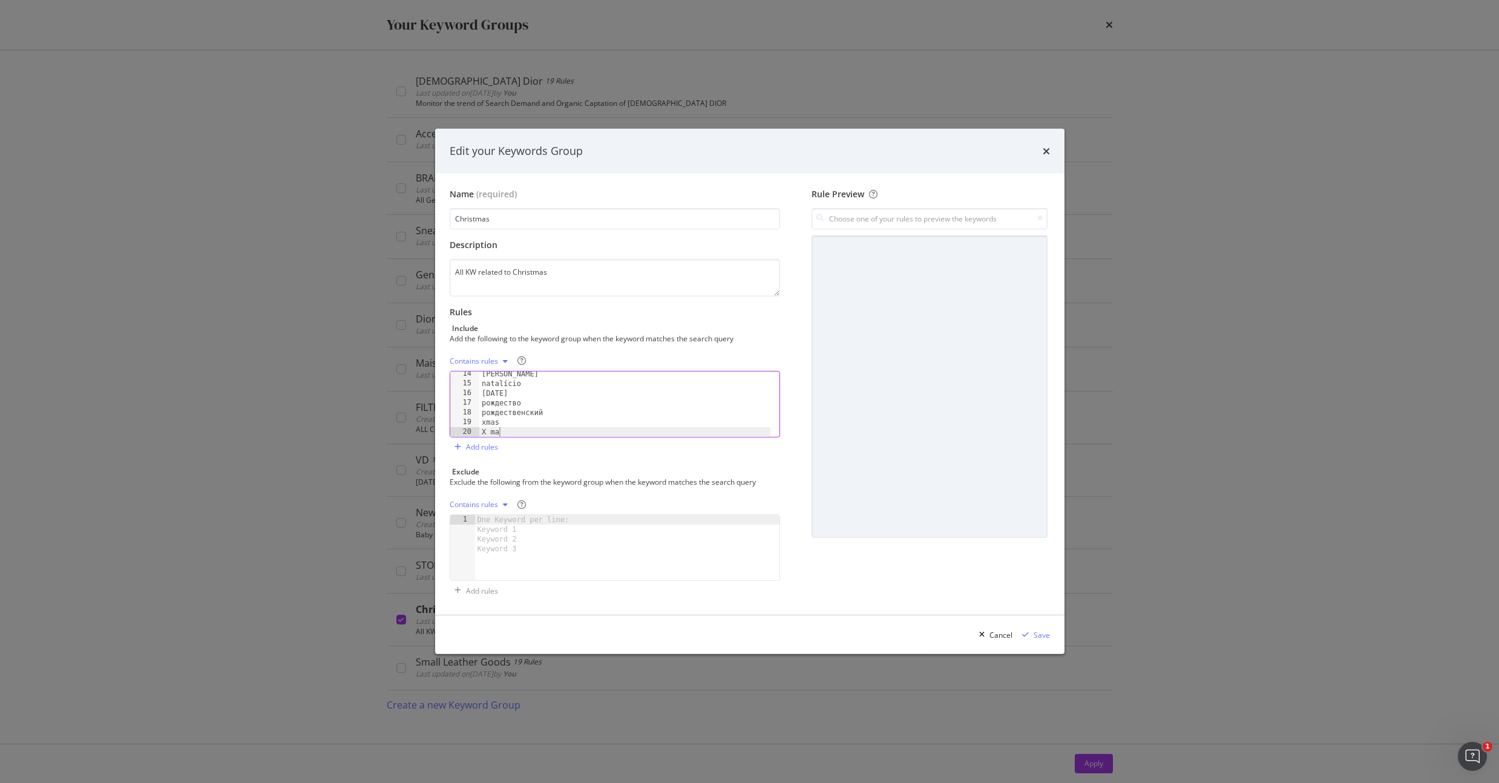
scroll to position [0, 1]
type textarea "X mas"
click at [1037, 637] on div "Save" at bounding box center [1042, 635] width 16 height 10
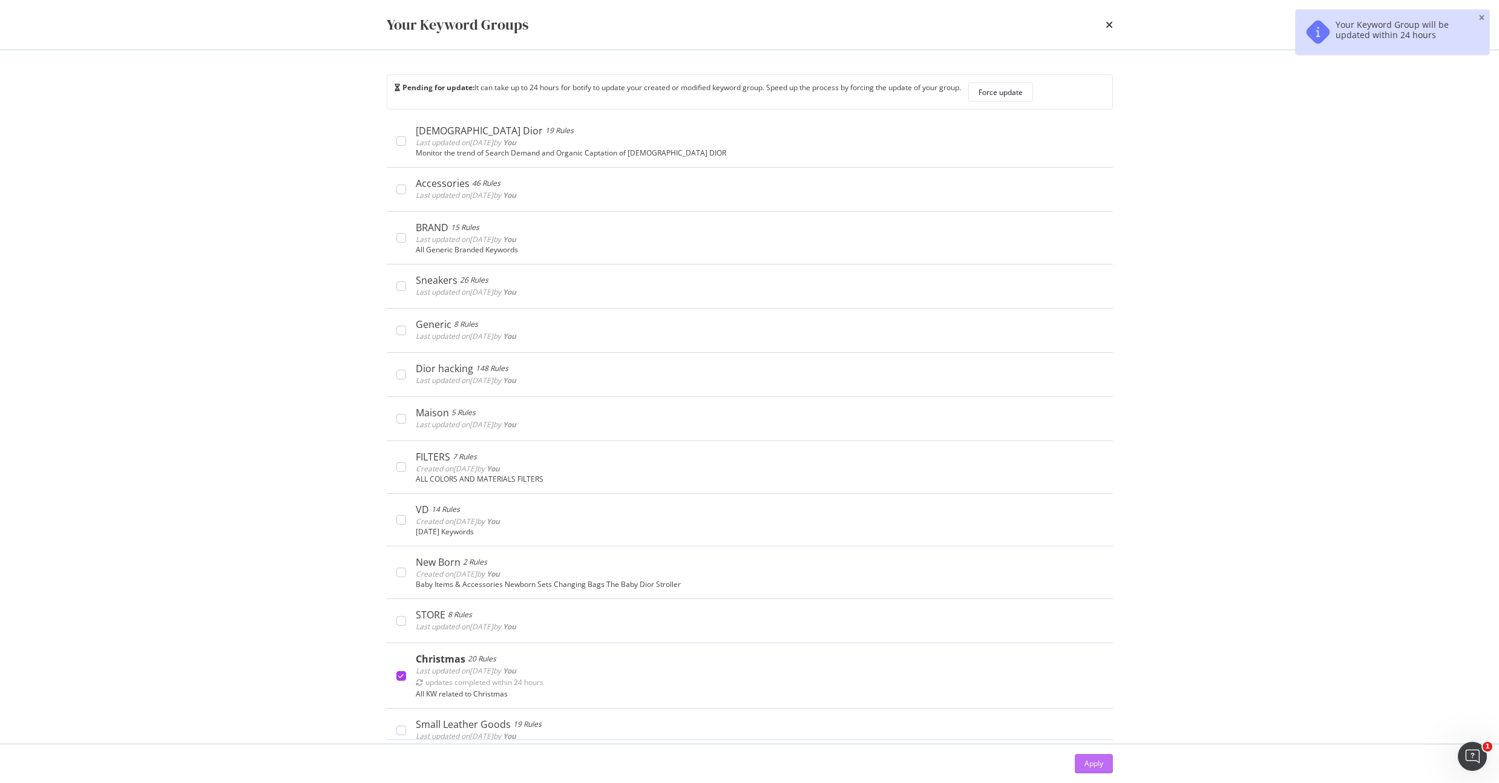
click at [1096, 763] on div "Apply" at bounding box center [1094, 763] width 19 height 10
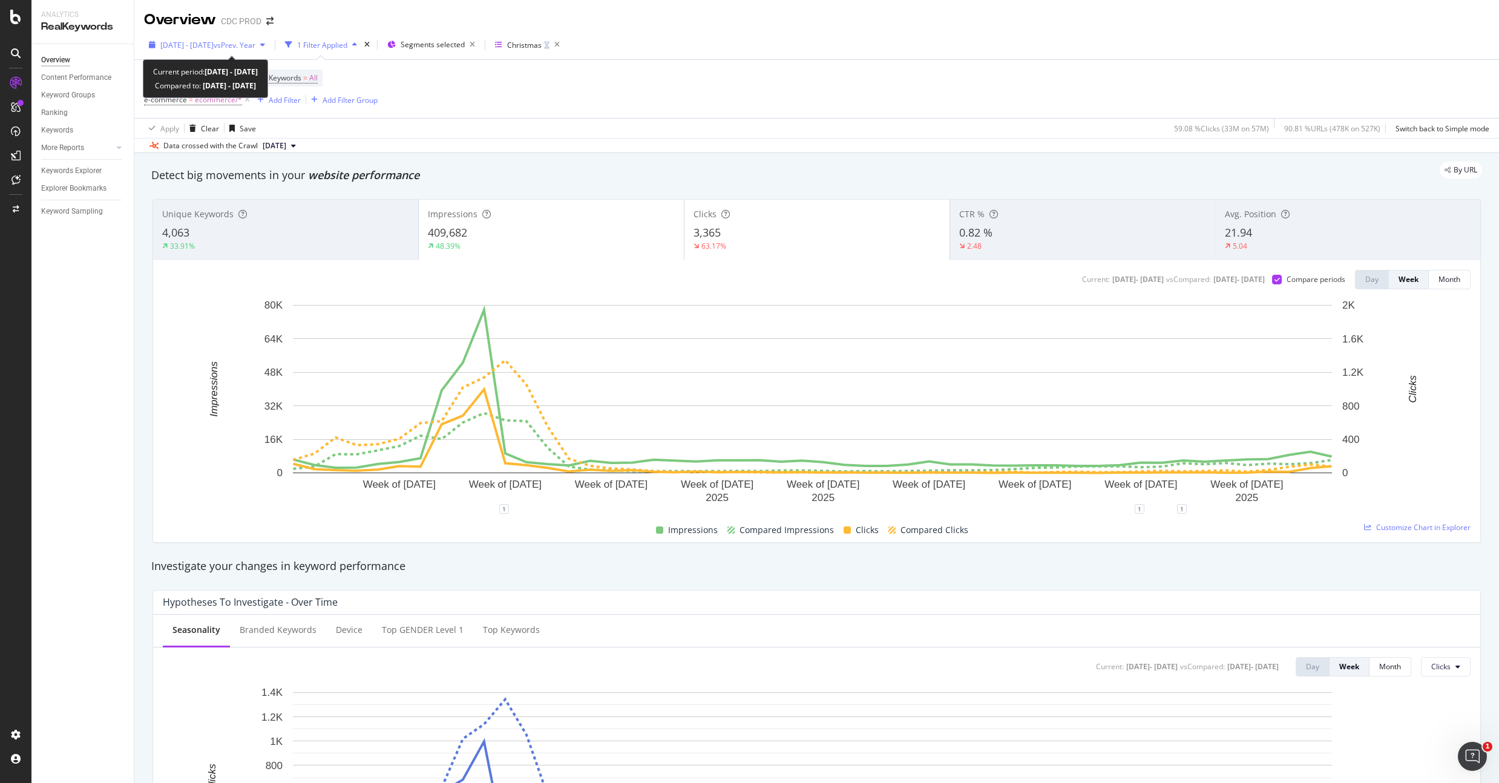
click at [214, 45] on span "[DATE] - [DATE]" at bounding box center [186, 45] width 53 height 10
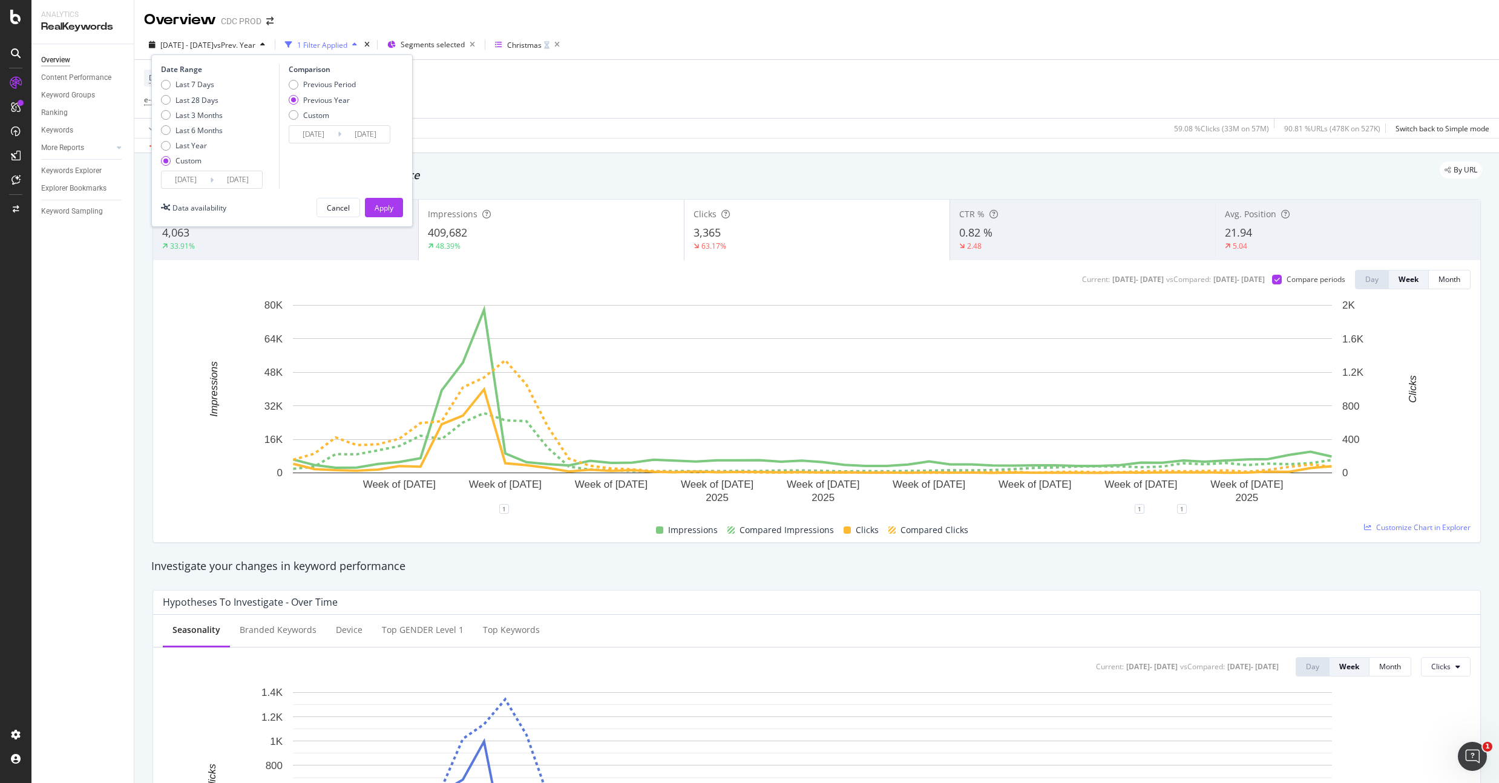
click at [188, 178] on input "[DATE]" at bounding box center [186, 179] width 48 height 17
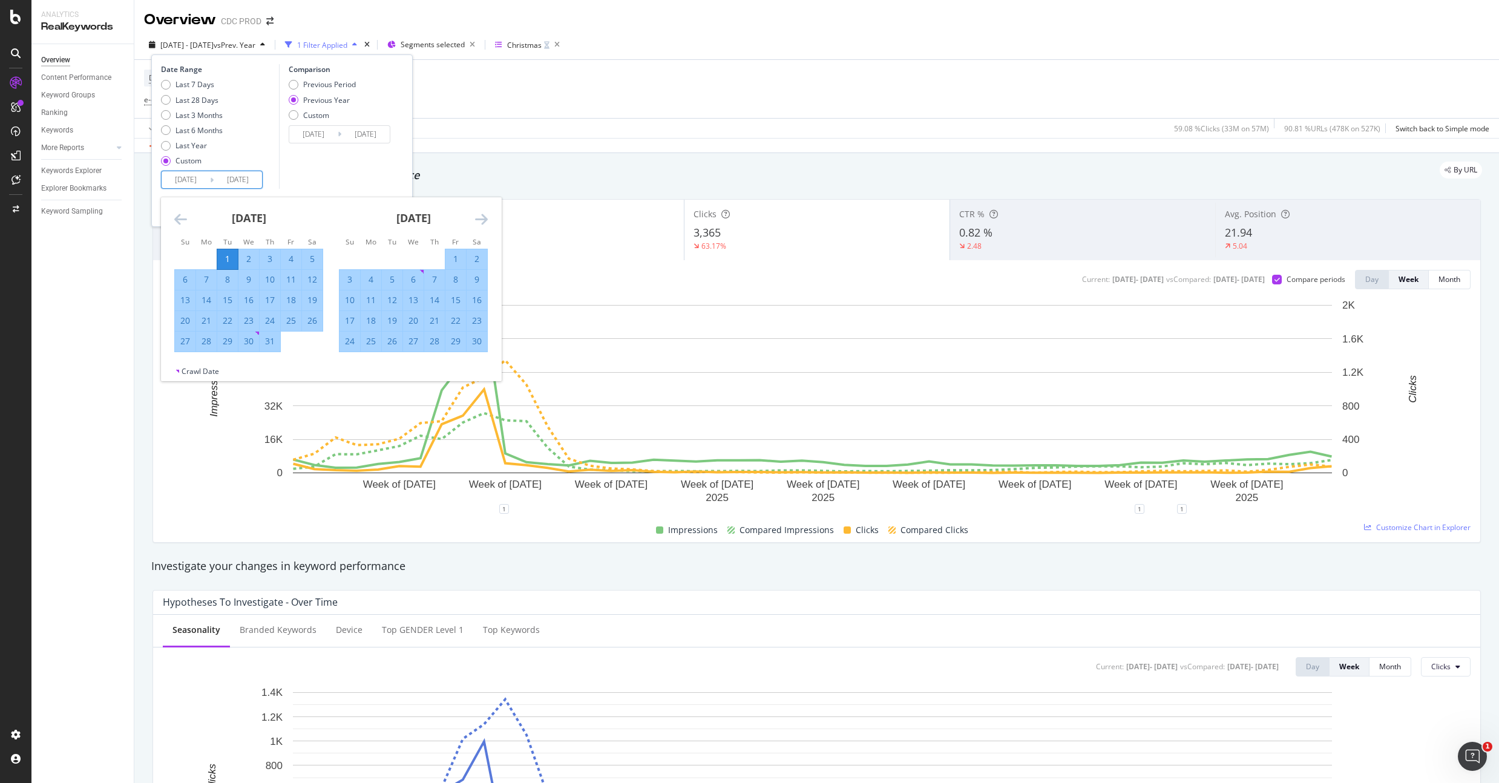
click at [181, 222] on icon "Move backward to switch to the previous month." at bounding box center [180, 219] width 13 height 15
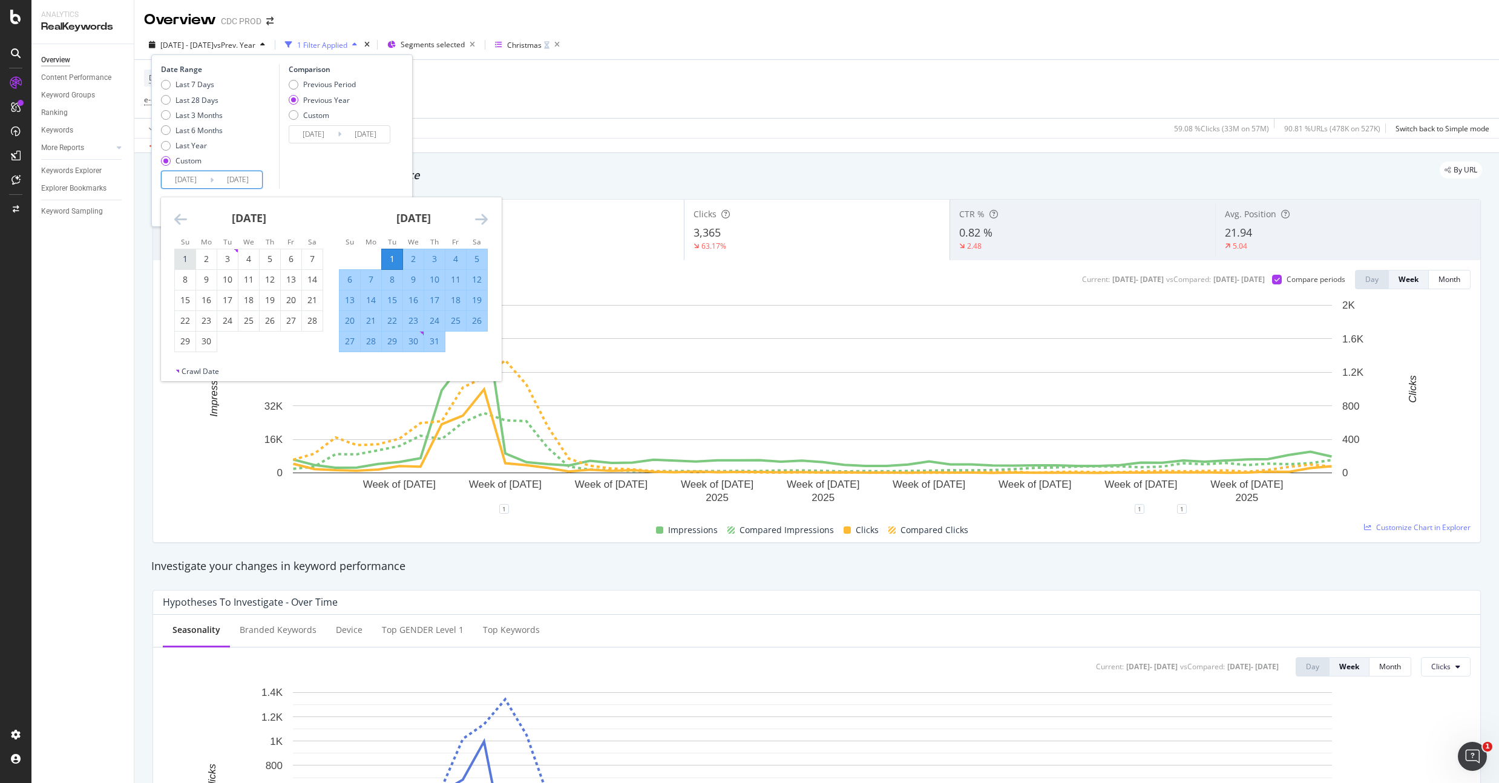
click at [188, 257] on div "1" at bounding box center [185, 259] width 21 height 12
type input "[DATE]"
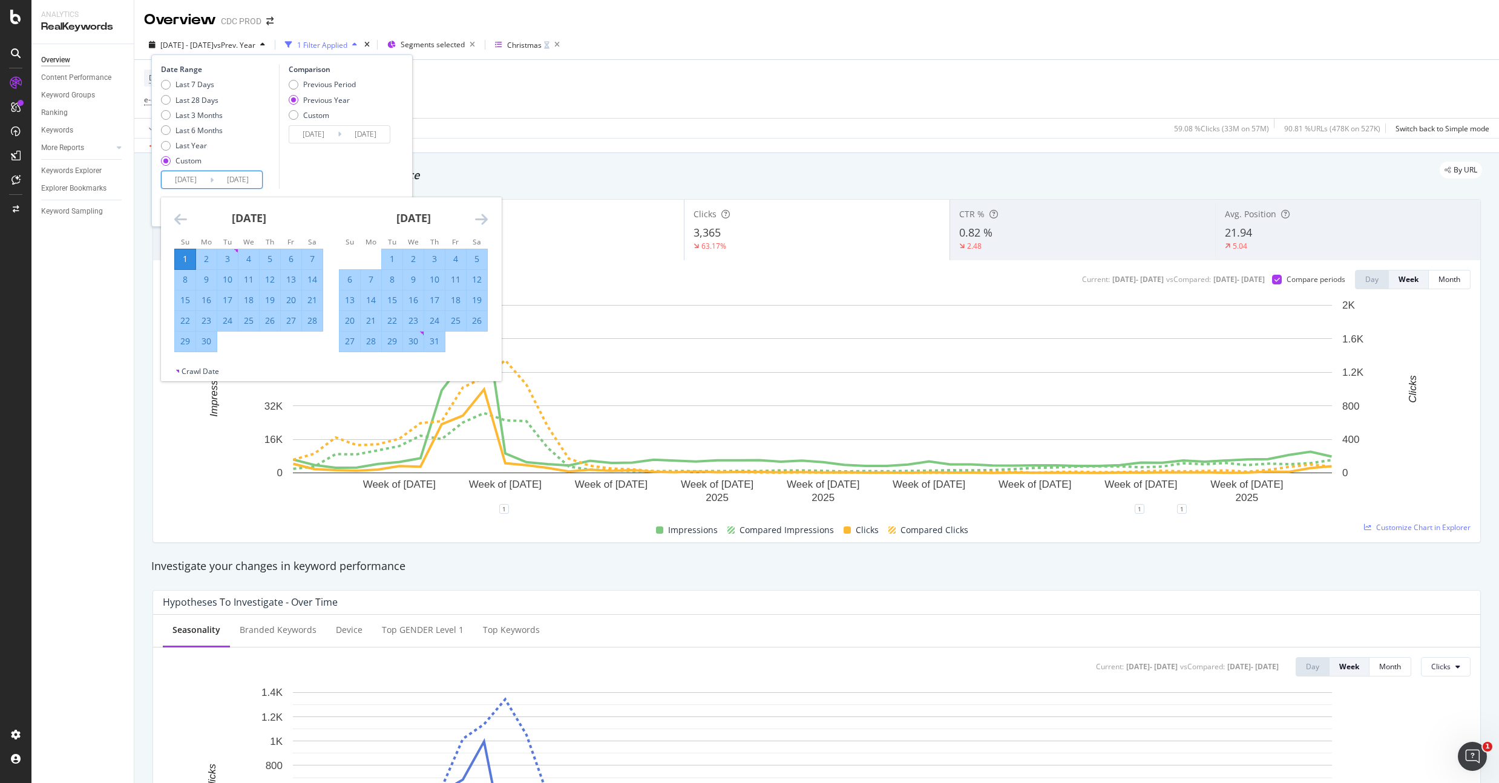
click at [486, 219] on icon "Move forward to switch to the next month." at bounding box center [481, 219] width 13 height 15
click at [478, 258] on div "4" at bounding box center [477, 259] width 21 height 12
type input "[DATE]"
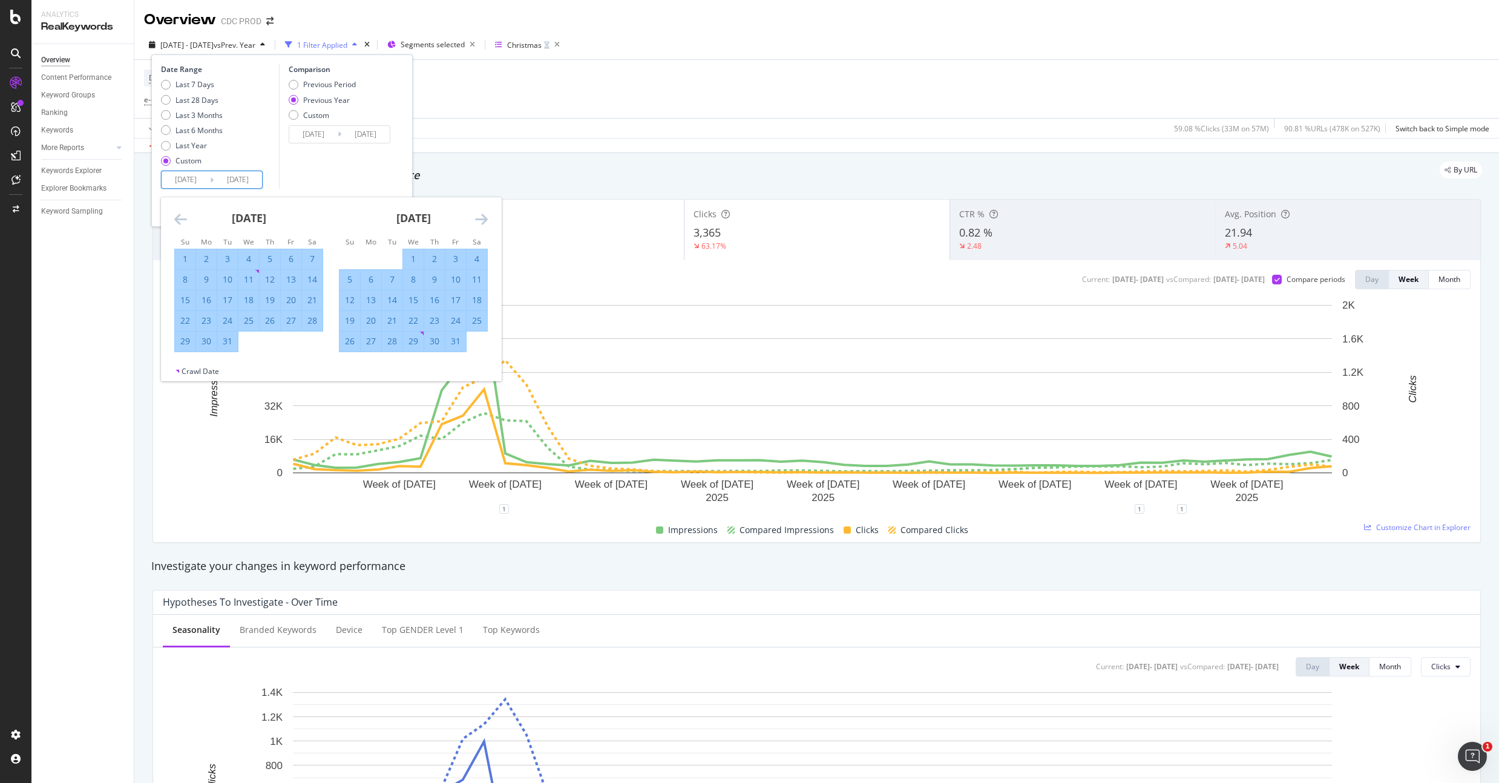
type input "[DATE]"
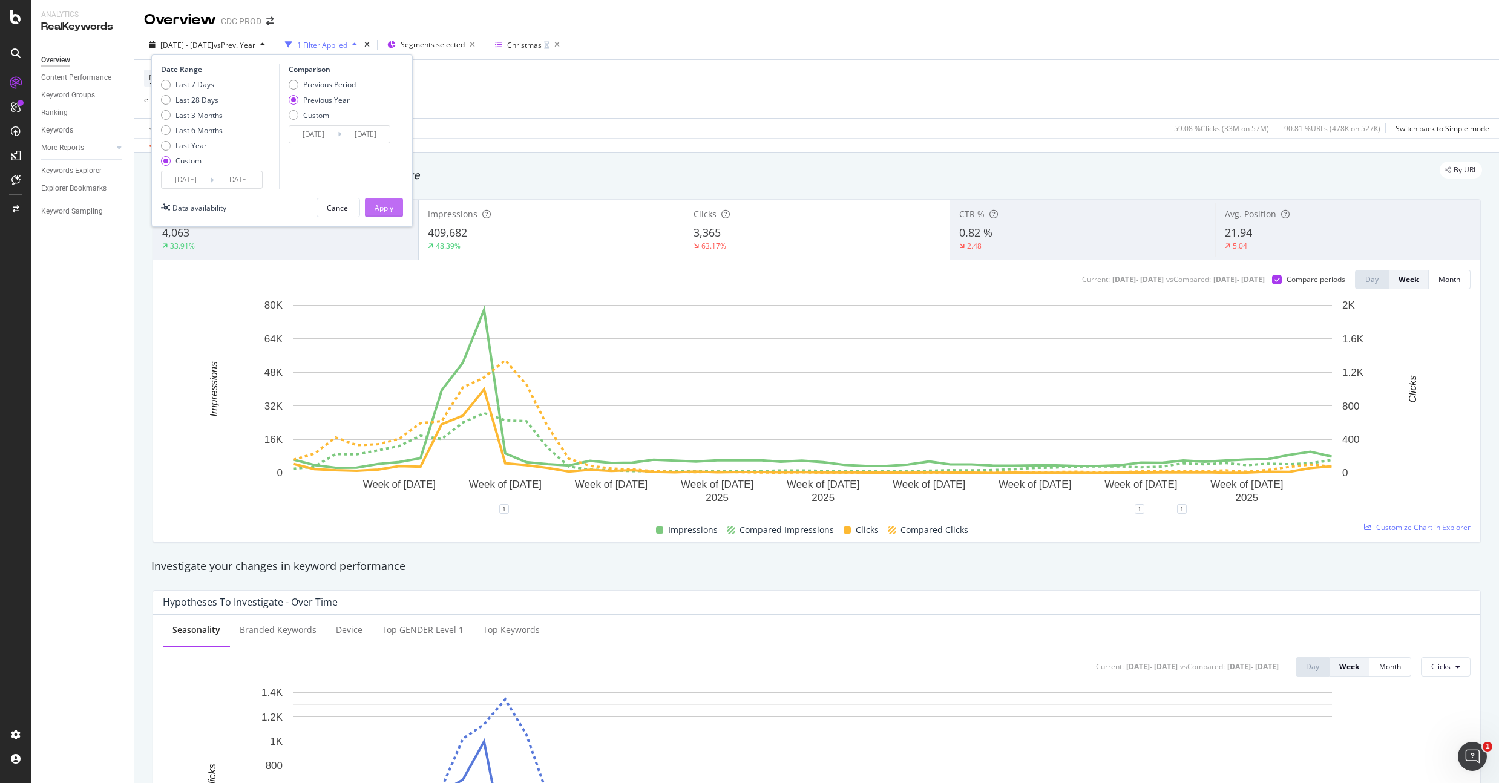
click at [388, 211] on div "Apply" at bounding box center [384, 208] width 19 height 10
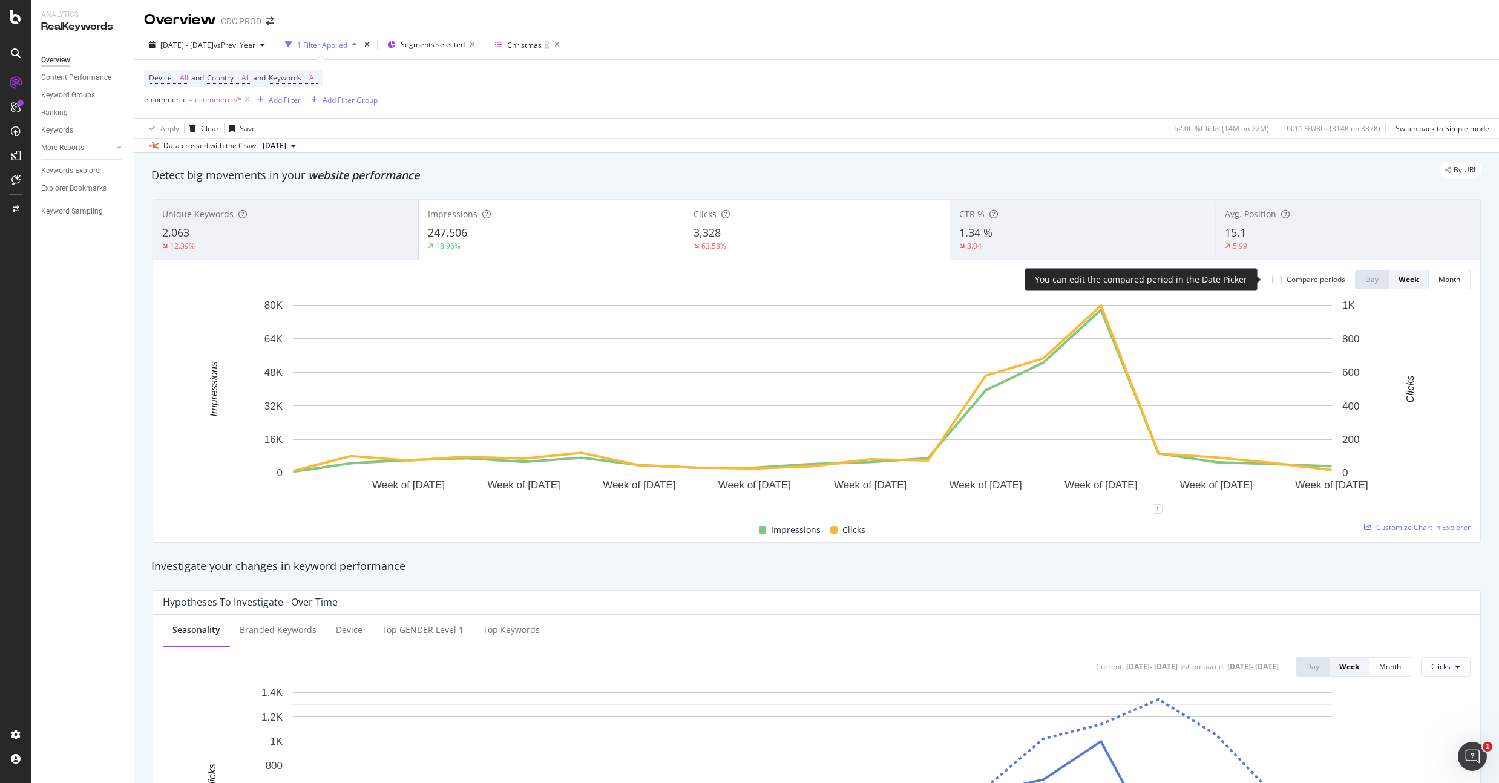
click at [1293, 277] on div "Compare periods" at bounding box center [1316, 279] width 59 height 10
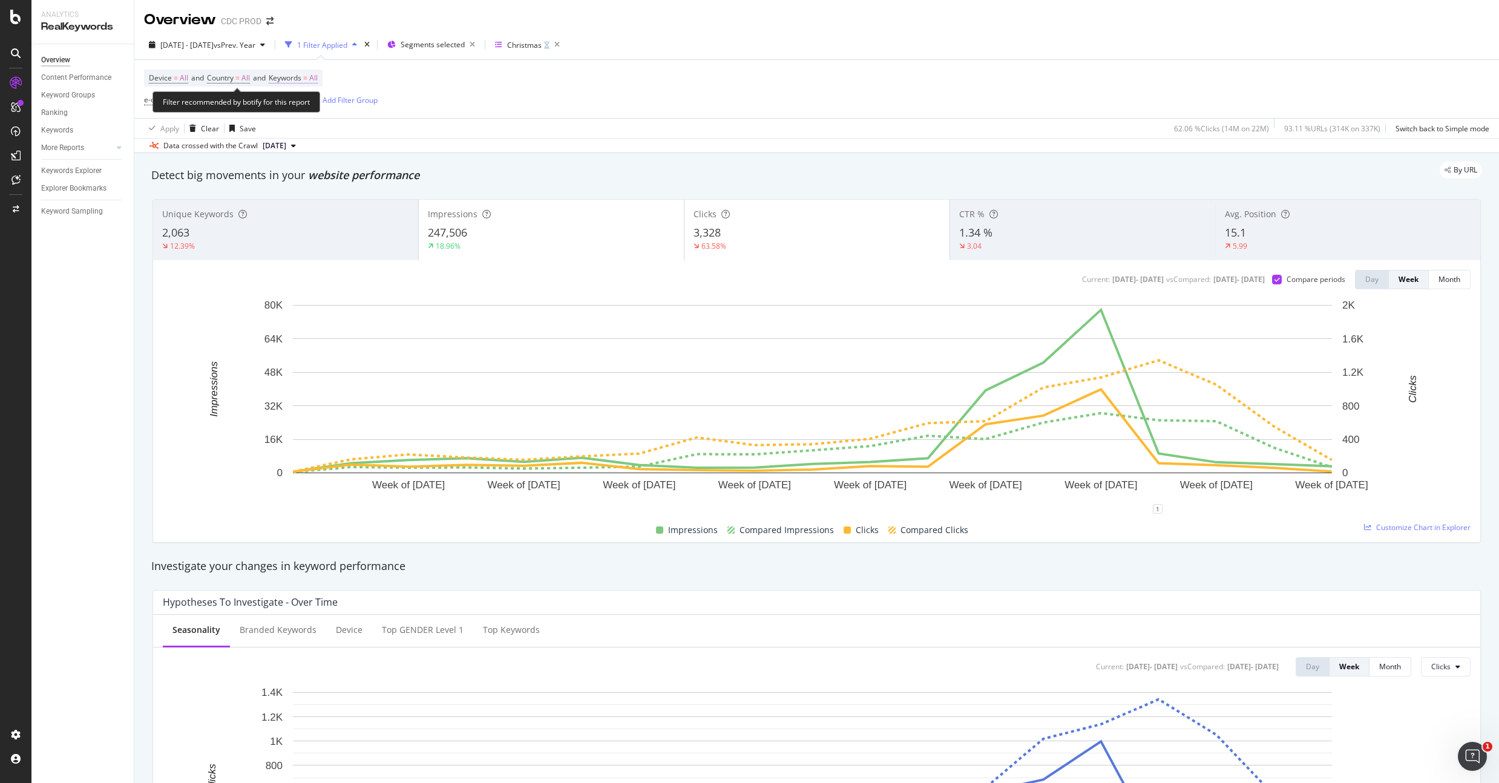
click at [318, 78] on span "All" at bounding box center [313, 78] width 8 height 17
click at [300, 107] on div "button" at bounding box center [307, 106] width 15 height 7
click at [324, 147] on span "Branded" at bounding box center [358, 148] width 123 height 11
click at [409, 134] on div "Apply" at bounding box center [410, 132] width 19 height 10
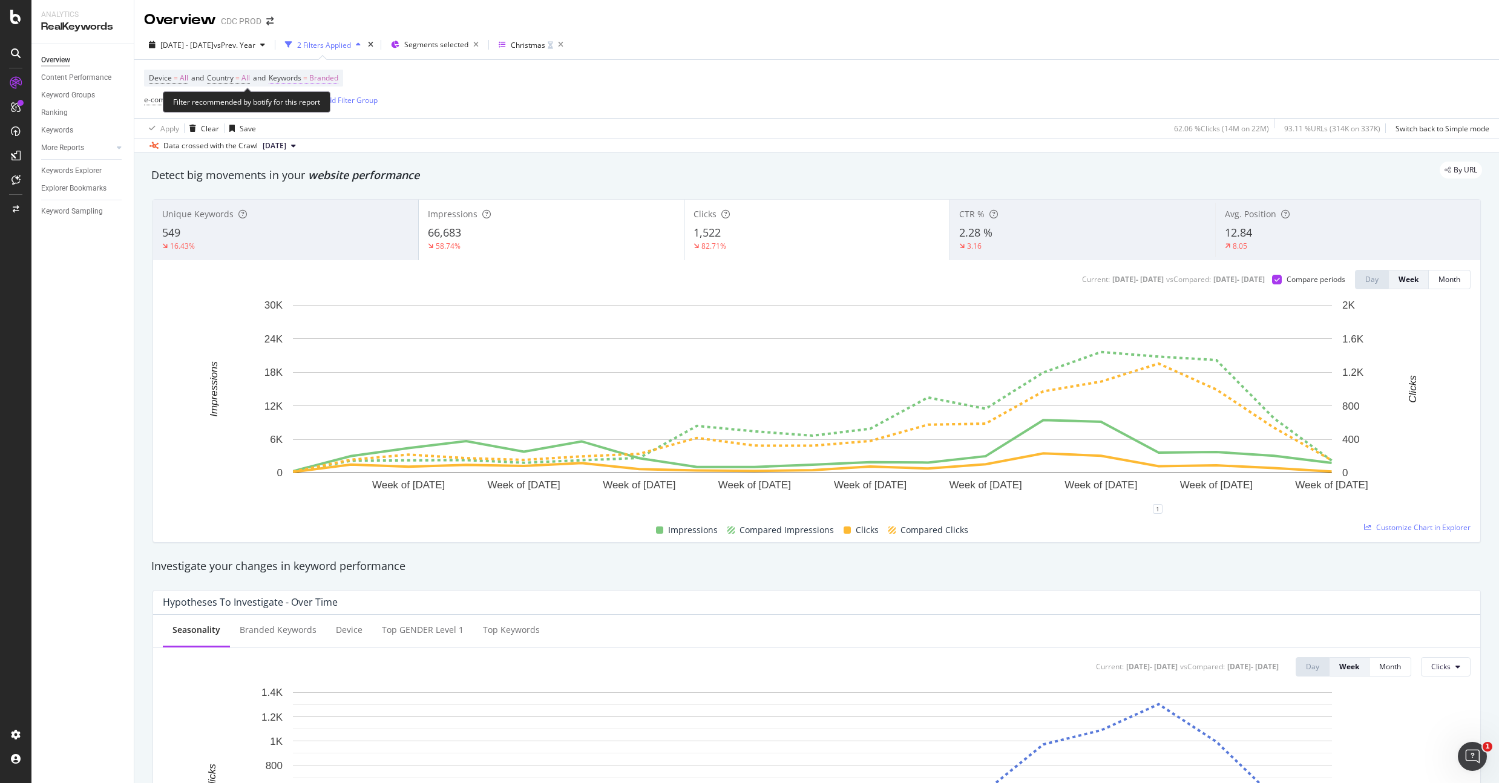
click at [337, 79] on span "Branded" at bounding box center [323, 78] width 29 height 17
click at [321, 109] on div "button" at bounding box center [327, 106] width 15 height 7
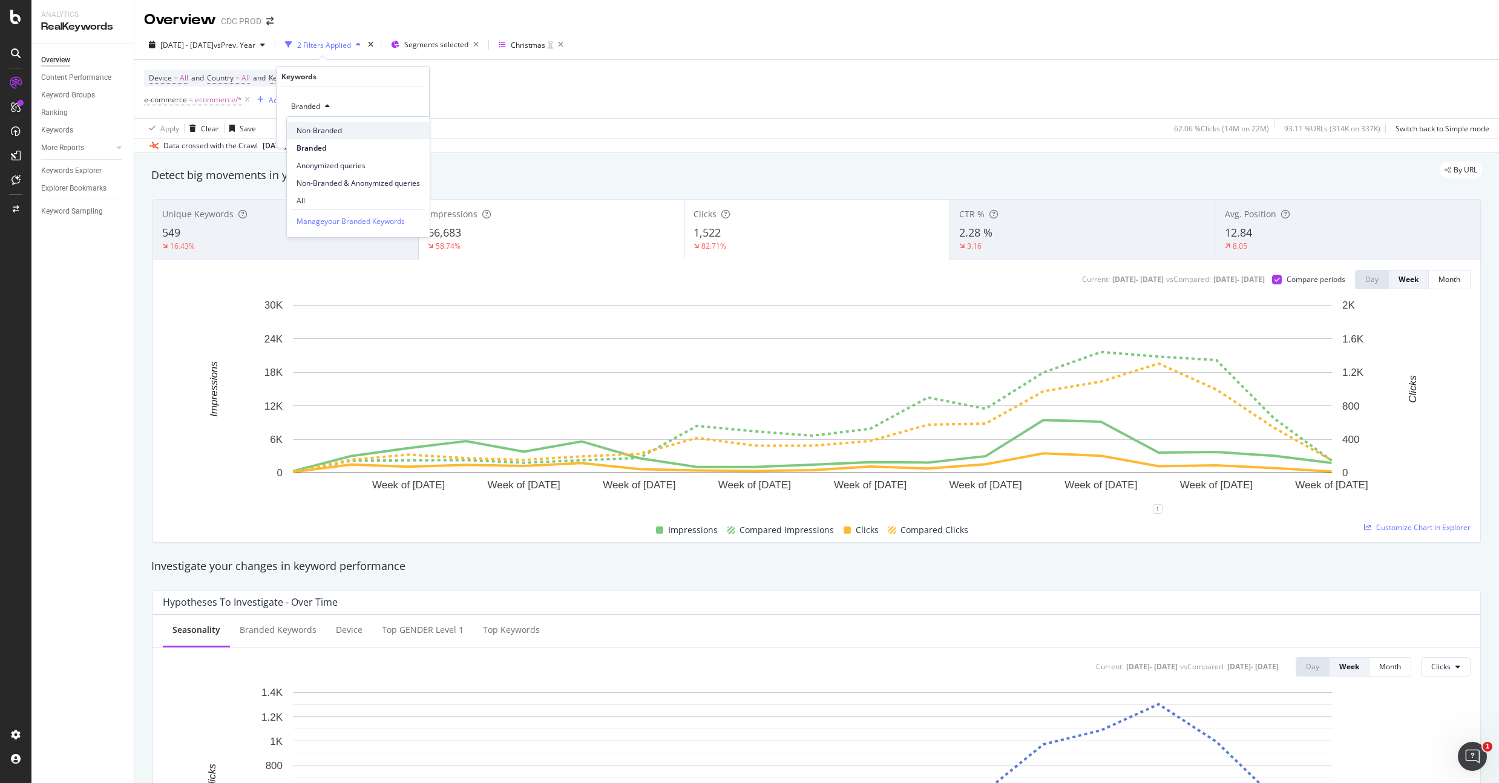
click at [338, 131] on span "Non-Branded" at bounding box center [358, 130] width 123 height 11
click at [408, 130] on div "Apply" at bounding box center [410, 132] width 19 height 10
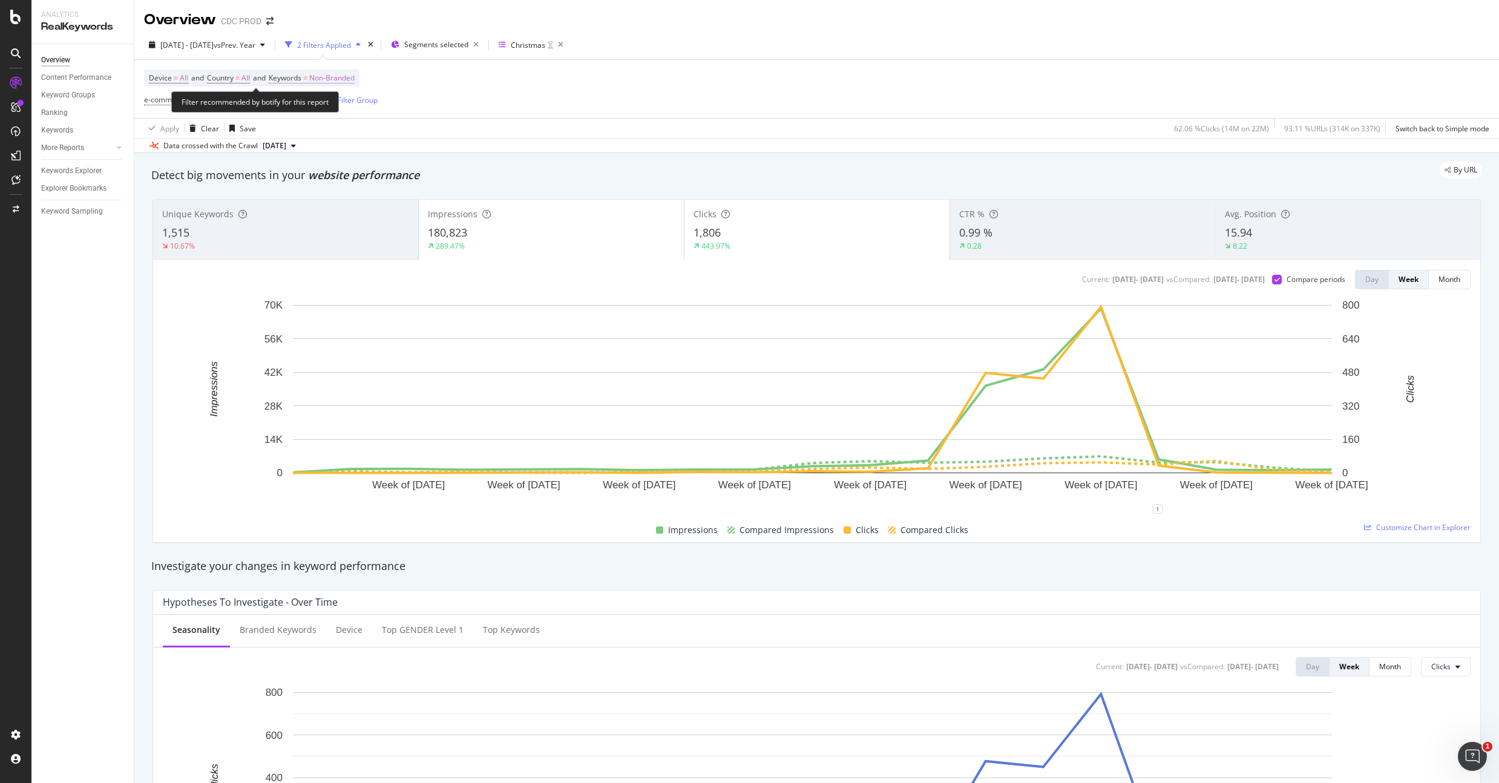
click at [350, 76] on span "Non-Branded" at bounding box center [331, 78] width 45 height 17
click at [336, 107] on span "Non-Branded" at bounding box center [311, 106] width 50 height 10
click at [324, 148] on span "Branded" at bounding box center [358, 148] width 123 height 11
drag, startPoint x: 405, startPoint y: 130, endPoint x: 626, endPoint y: 134, distance: 221.6
click at [405, 130] on div "Apply" at bounding box center [410, 132] width 19 height 10
